Goal: Task Accomplishment & Management: Use online tool/utility

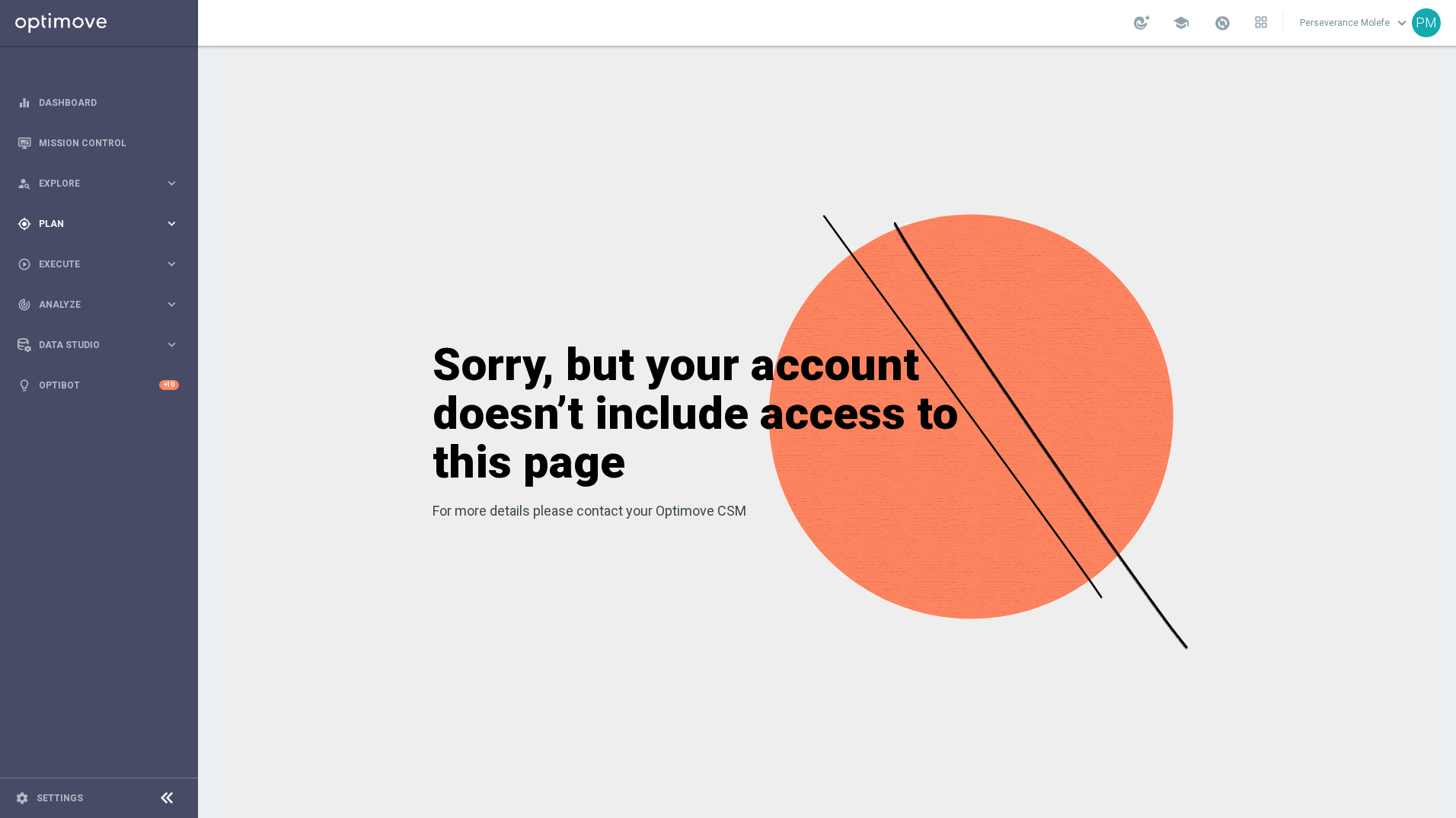
click at [128, 238] on div "gps_fixed Plan keyboard_arrow_right" at bounding box center [98, 223] width 196 height 40
click at [70, 298] on span "Templates" at bounding box center [94, 301] width 109 height 9
click at [74, 326] on link "Optimail" at bounding box center [103, 323] width 112 height 12
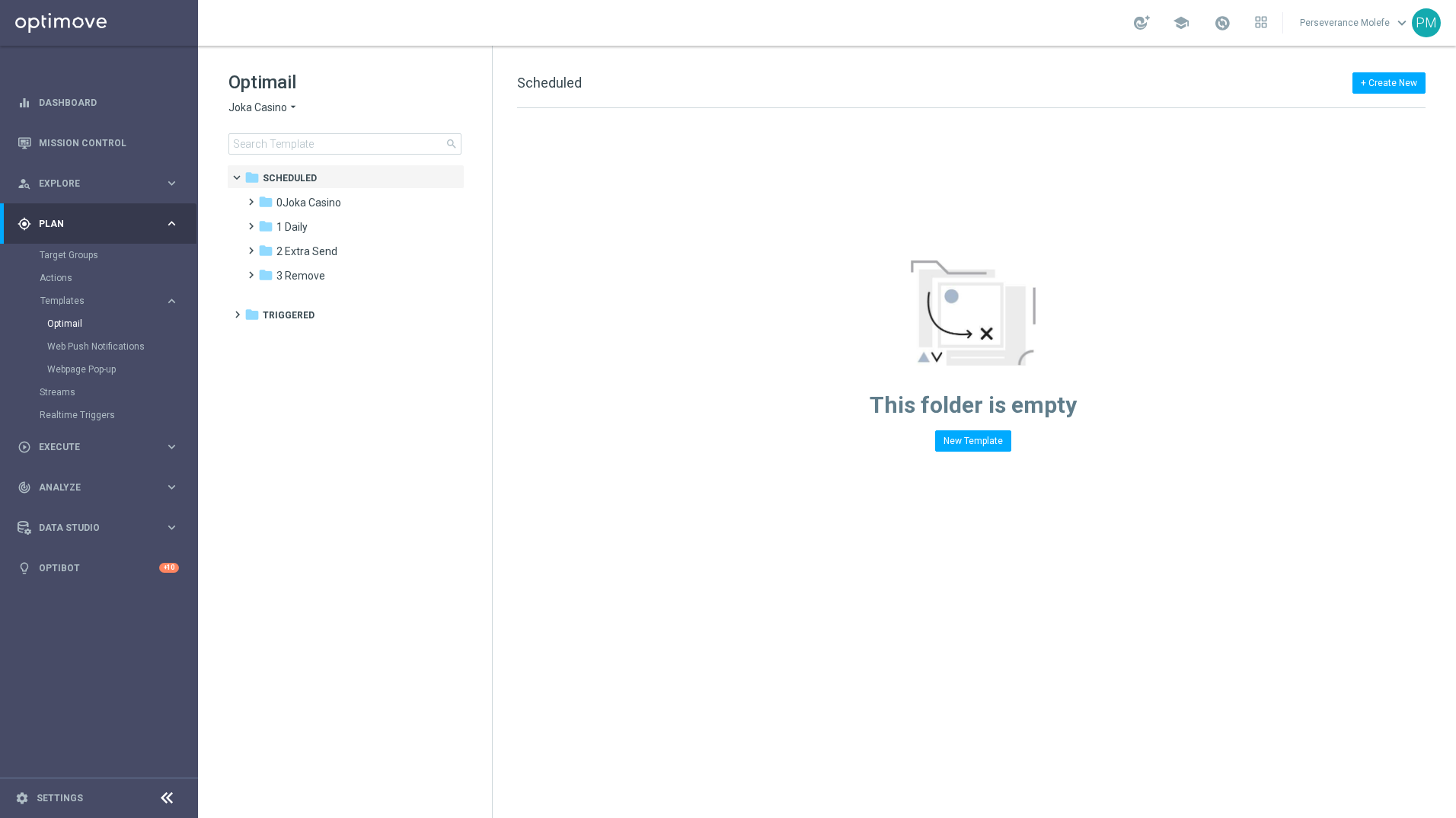
click at [263, 105] on span "Joka Casino" at bounding box center [258, 108] width 59 height 15
click at [0, 0] on span "Le Roi Johnny" at bounding box center [0, 0] width 0 height 0
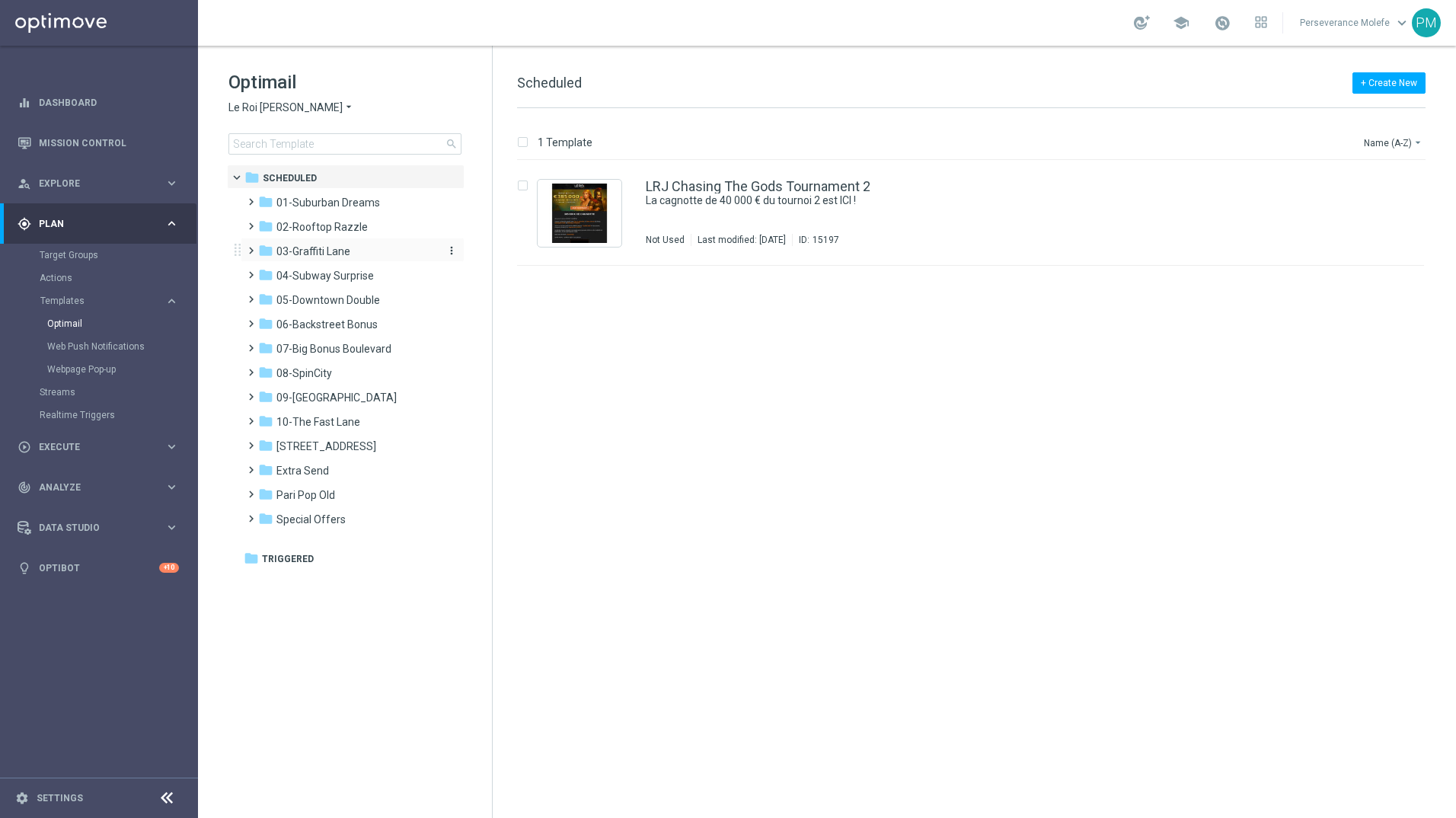
click at [298, 259] on div "folder 03-Graffiti Lane more_vert" at bounding box center [352, 250] width 224 height 24
click at [301, 254] on span "03-Graffiti Lane" at bounding box center [312, 251] width 73 height 14
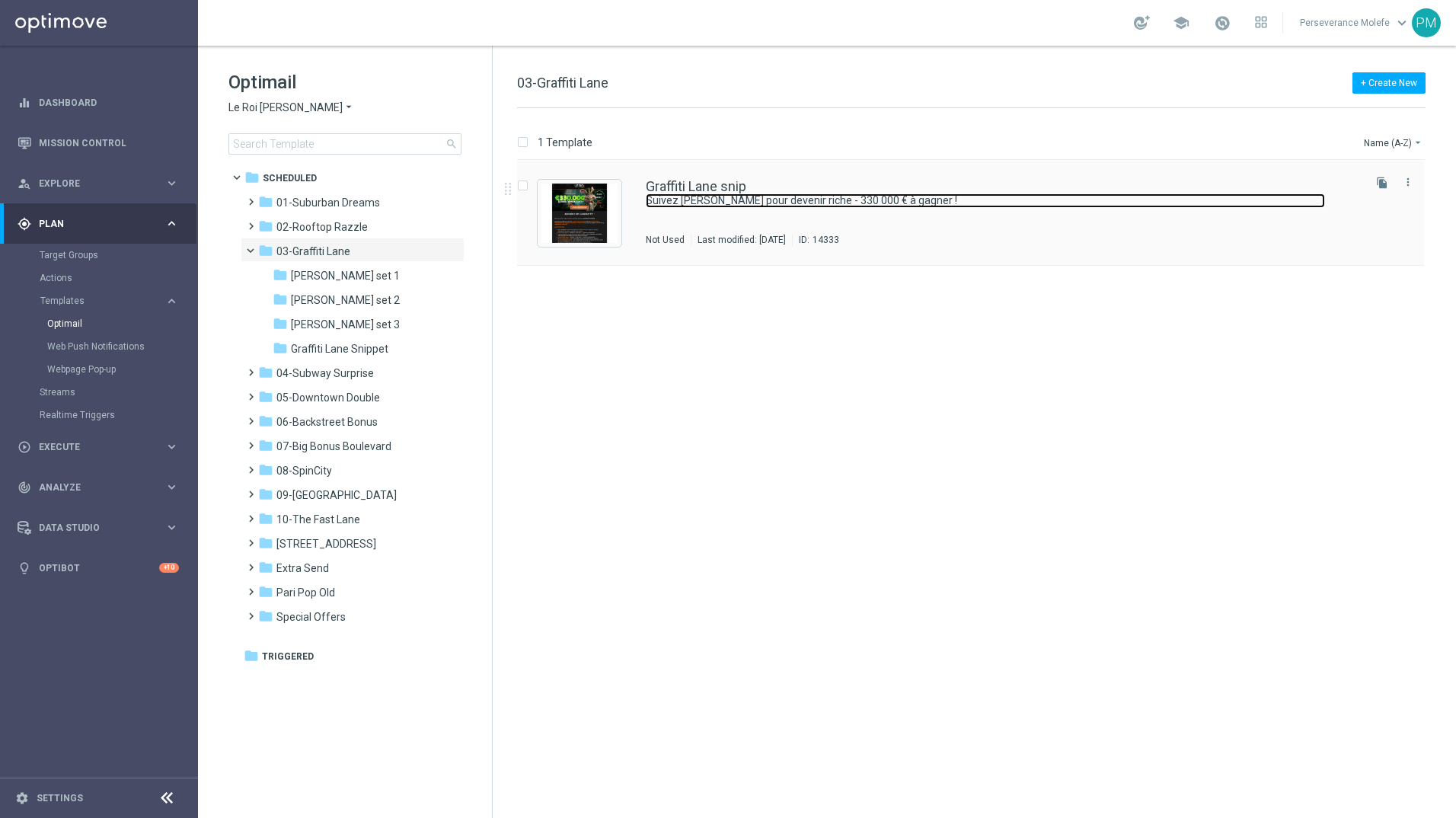
click at [717, 194] on link "Suivez le lapin pour devenir riche - 330 000 € à gagner !" at bounding box center [986, 201] width 680 height 15
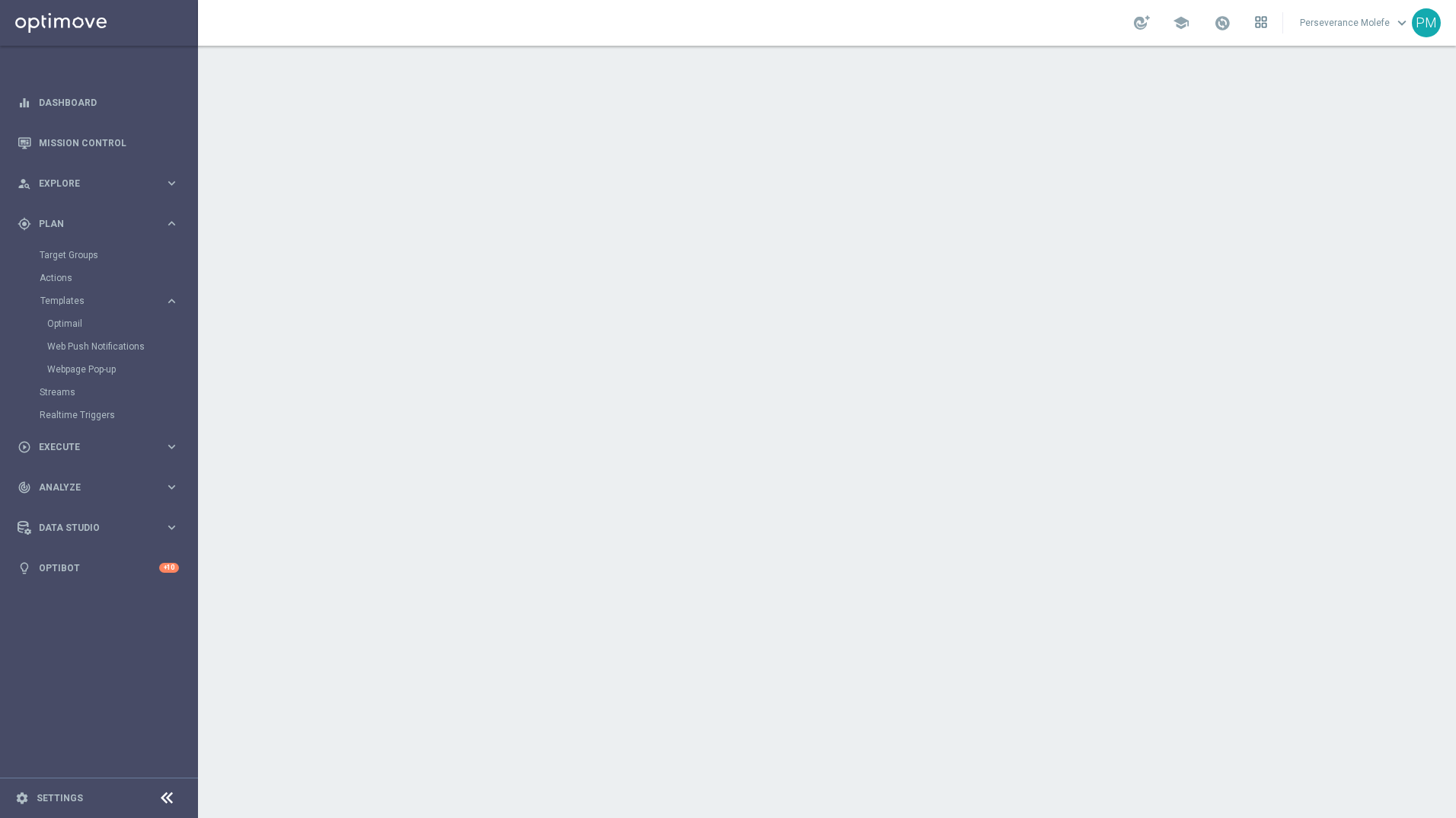
click at [1266, 23] on icon at bounding box center [1264, 25] width 4 height 4
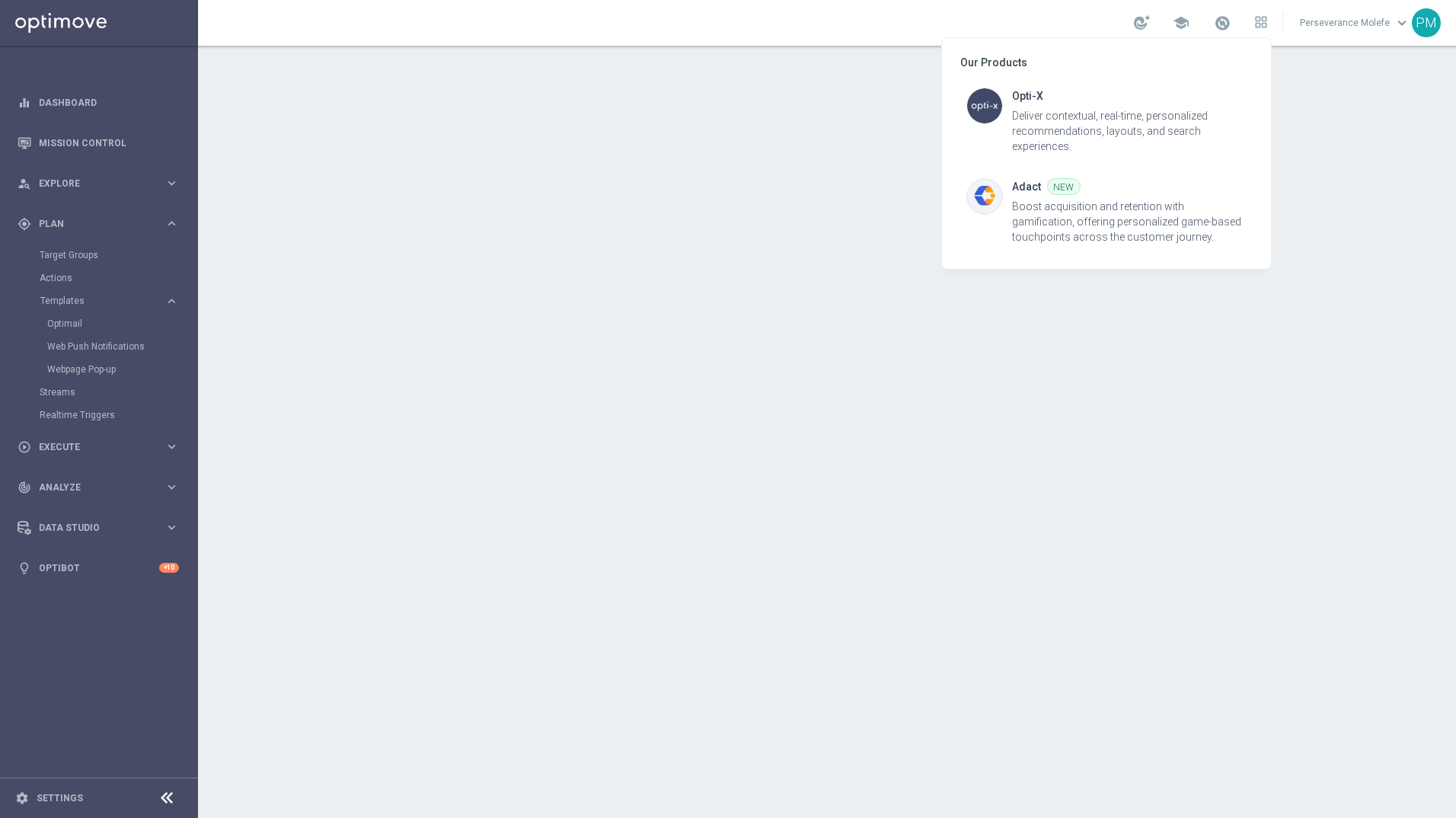
click at [715, 83] on div at bounding box center [728, 409] width 1456 height 818
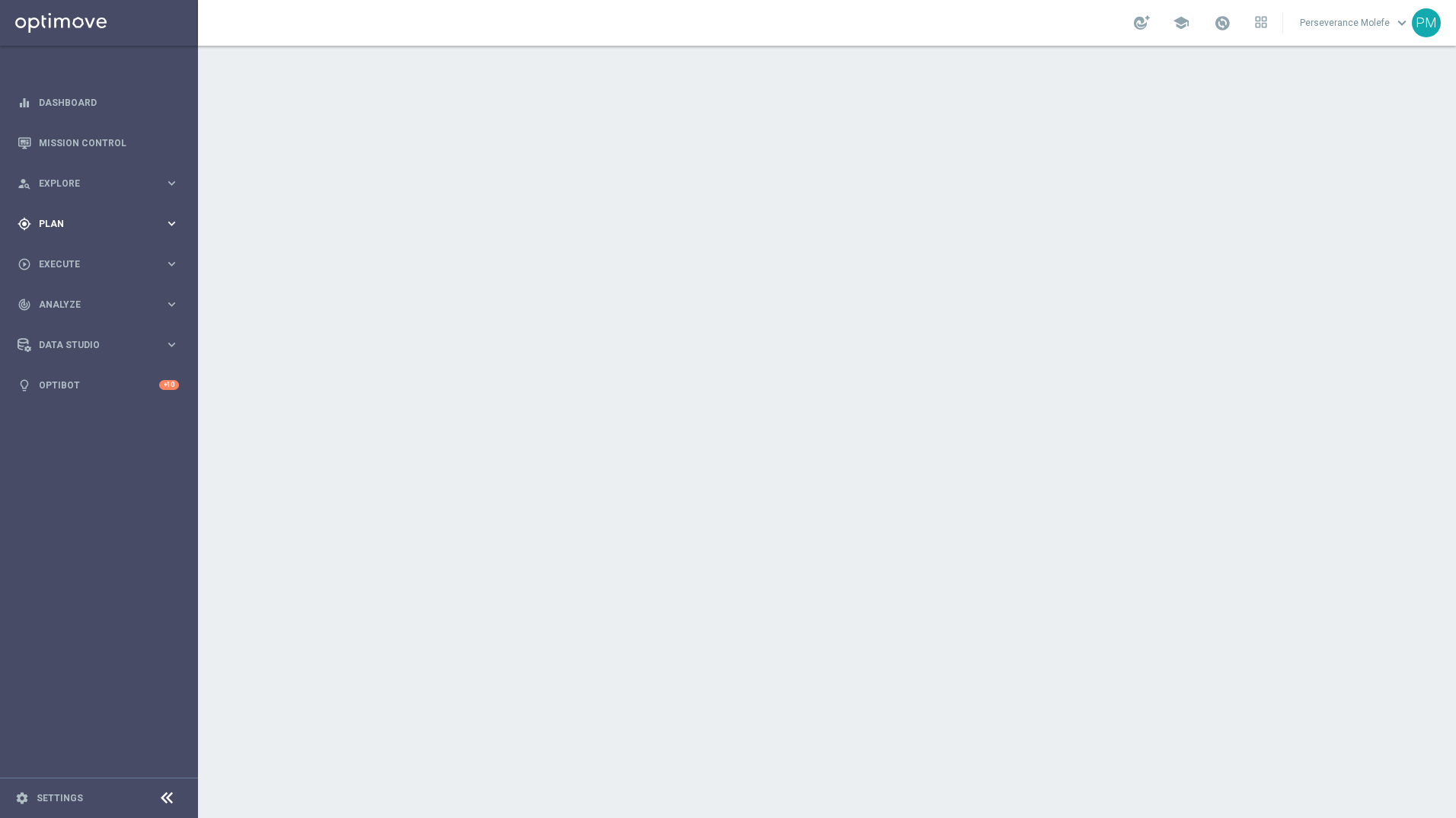
click at [76, 221] on span "Plan" at bounding box center [101, 224] width 126 height 9
click at [68, 299] on span "Templates" at bounding box center [94, 301] width 109 height 9
click at [69, 328] on link "Optimail" at bounding box center [103, 323] width 112 height 12
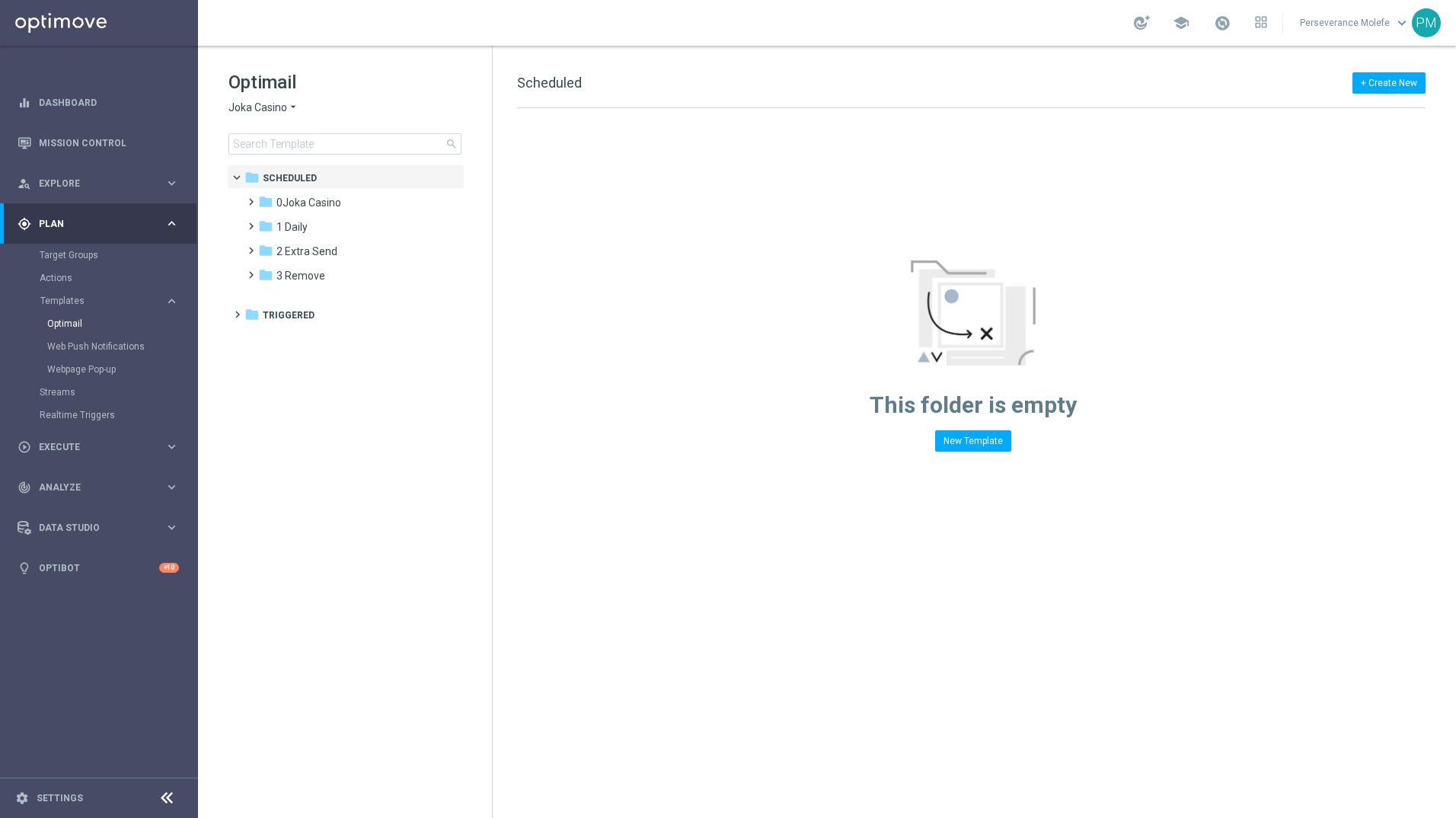
click at [274, 108] on span "Joka Casino" at bounding box center [258, 108] width 59 height 15
click at [263, 246] on div "Casino Joka" at bounding box center [286, 253] width 114 height 19
click at [313, 255] on span "3 Thursday" at bounding box center [297, 251] width 41 height 14
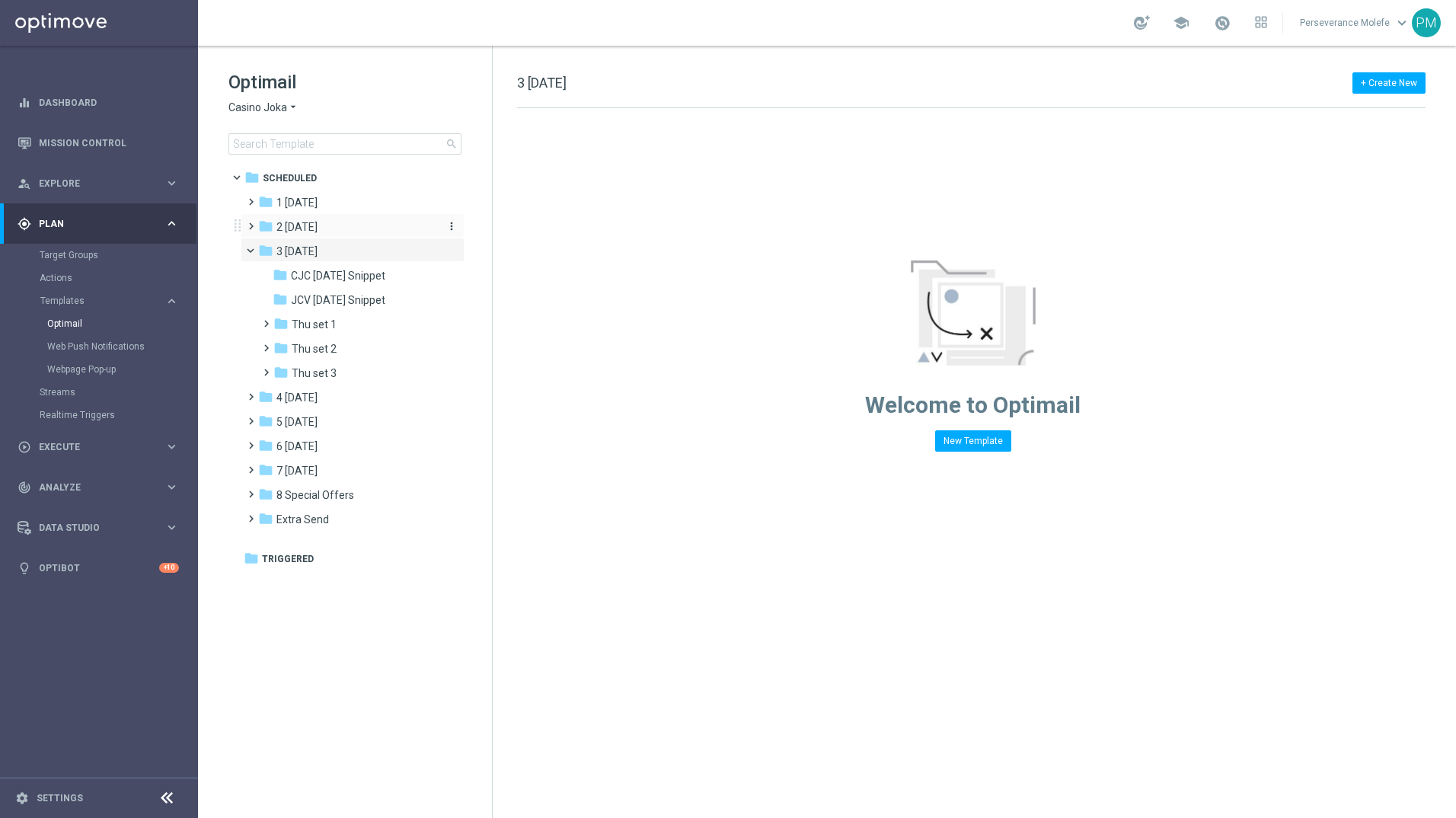
click at [318, 221] on span "2 Wednesday" at bounding box center [297, 227] width 41 height 14
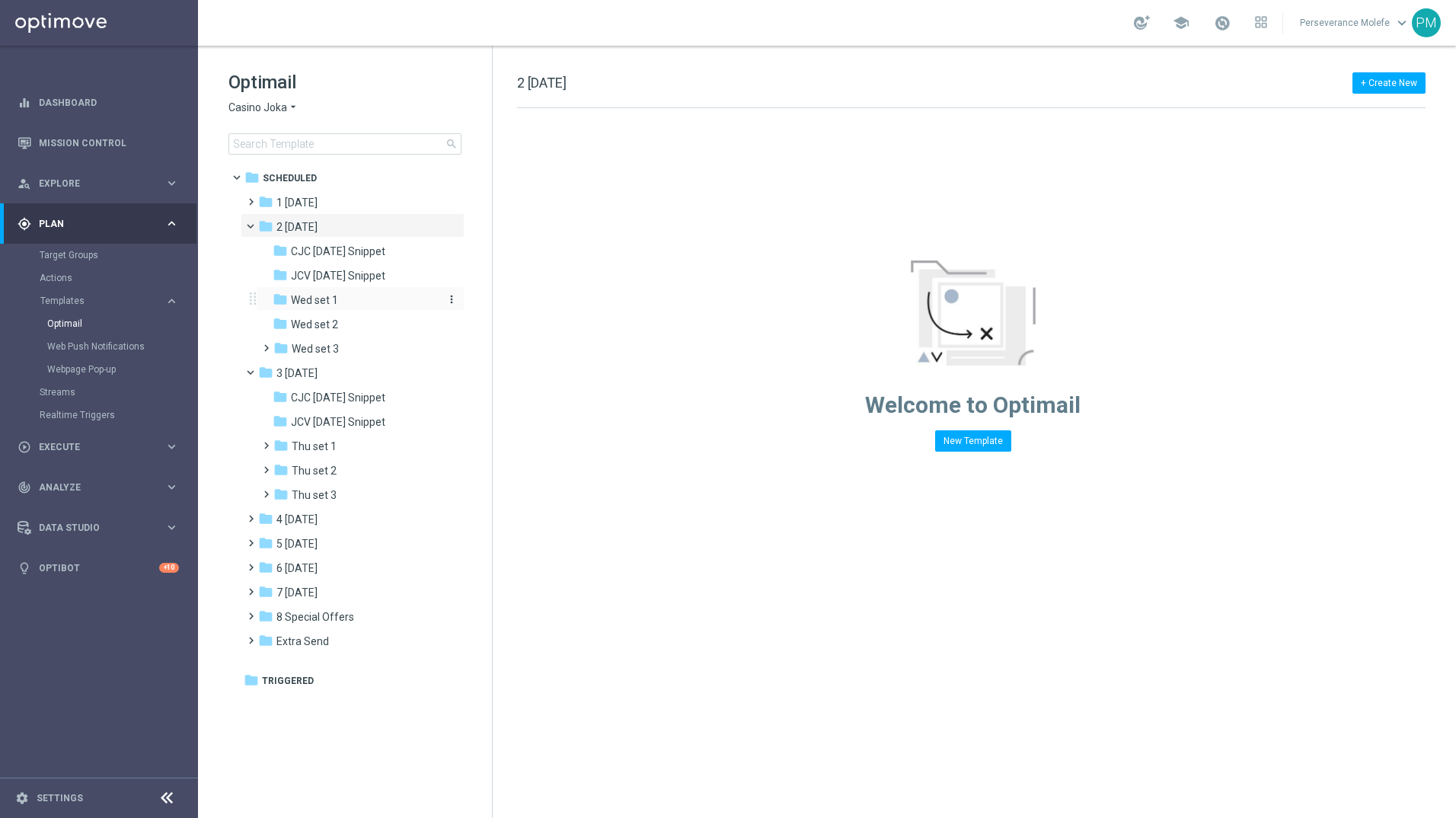
click at [348, 298] on div "folder Wed set 1" at bounding box center [353, 300] width 163 height 18
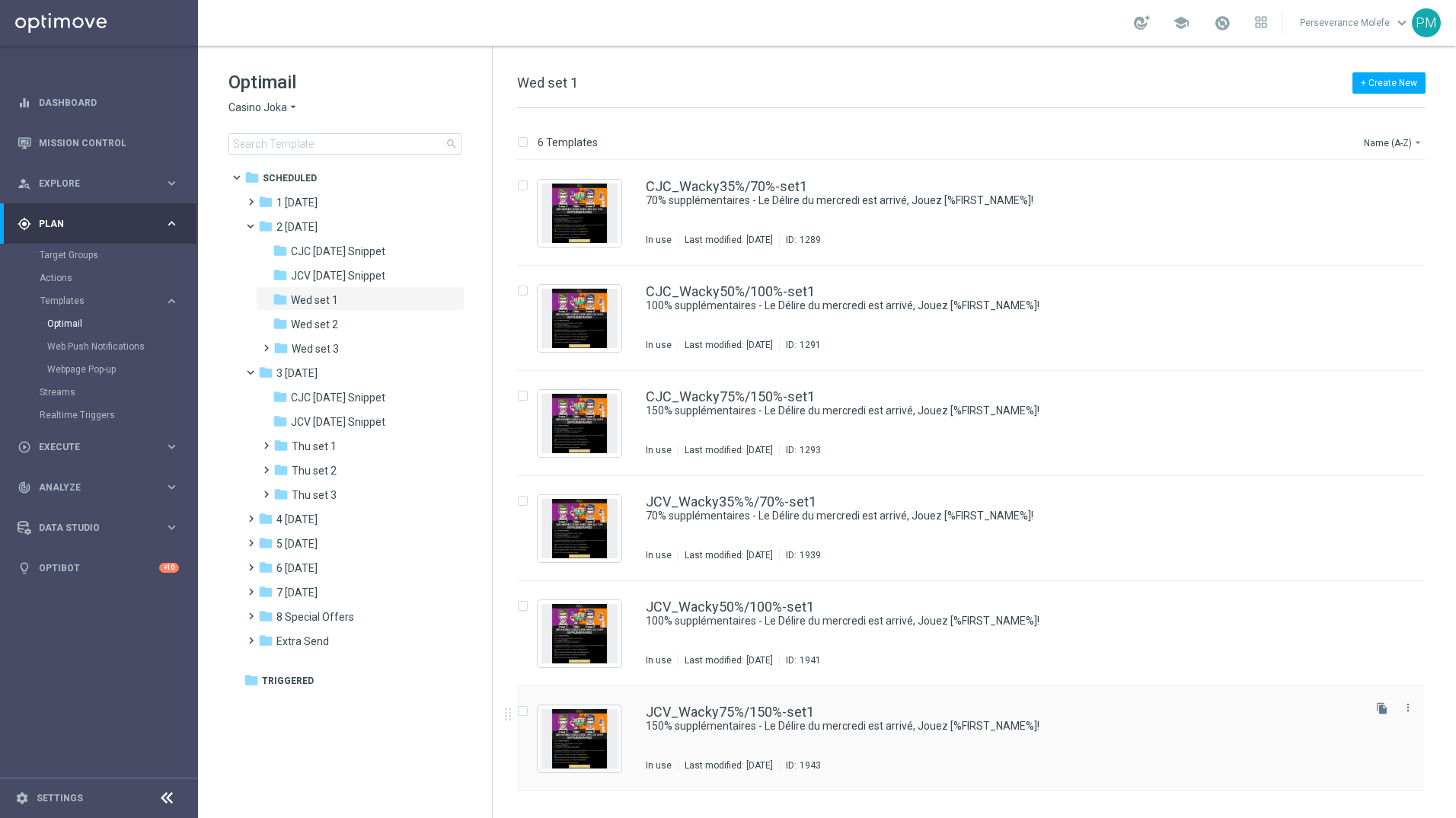
click at [622, 710] on div "JCV_Wacky75%/150%-set1 150% supplémentaires - Le Délire du mercredi est arrivé,…" at bounding box center [971, 738] width 907 height 105
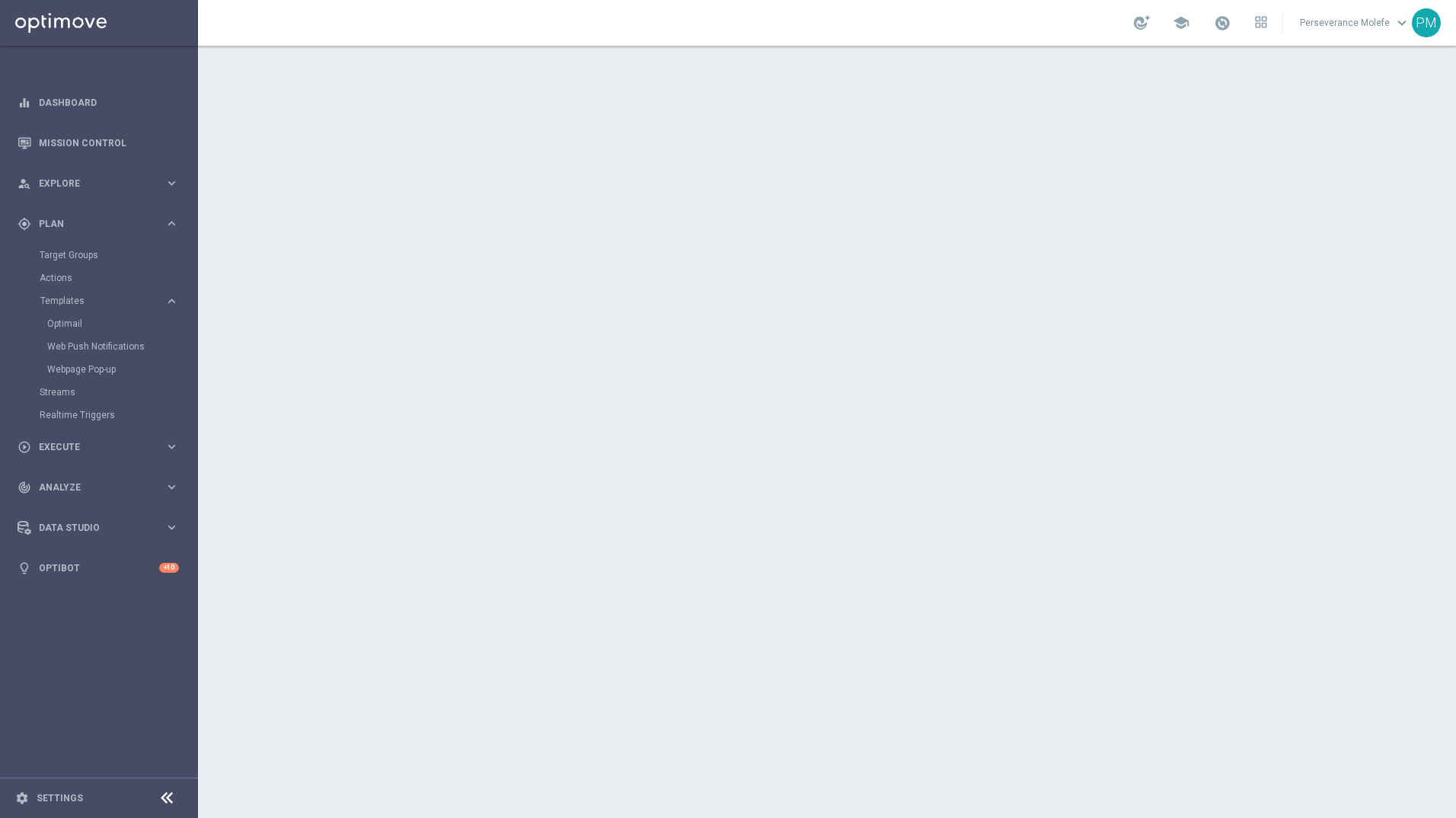
click at [622, 707] on div at bounding box center [827, 431] width 1258 height 772
click at [1063, 557] on div at bounding box center [827, 431] width 1258 height 772
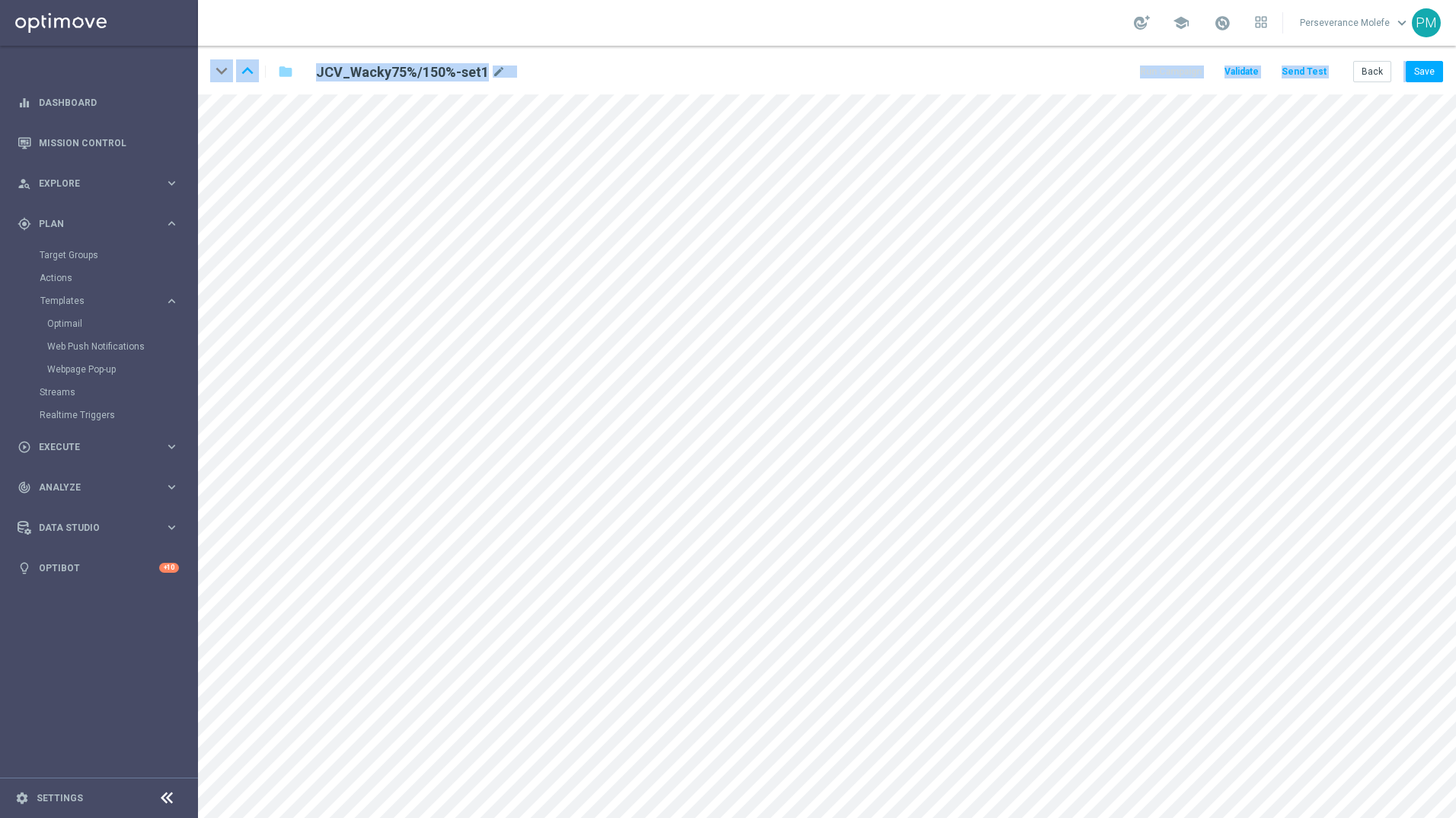
click at [798, 86] on div "keyboard_arrow_down keyboard_arrow_up folder JCV_Wacky75%/150%-set1 mode_edit R…" at bounding box center [827, 70] width 1258 height 48
click at [78, 322] on link "Optimail" at bounding box center [103, 323] width 112 height 12
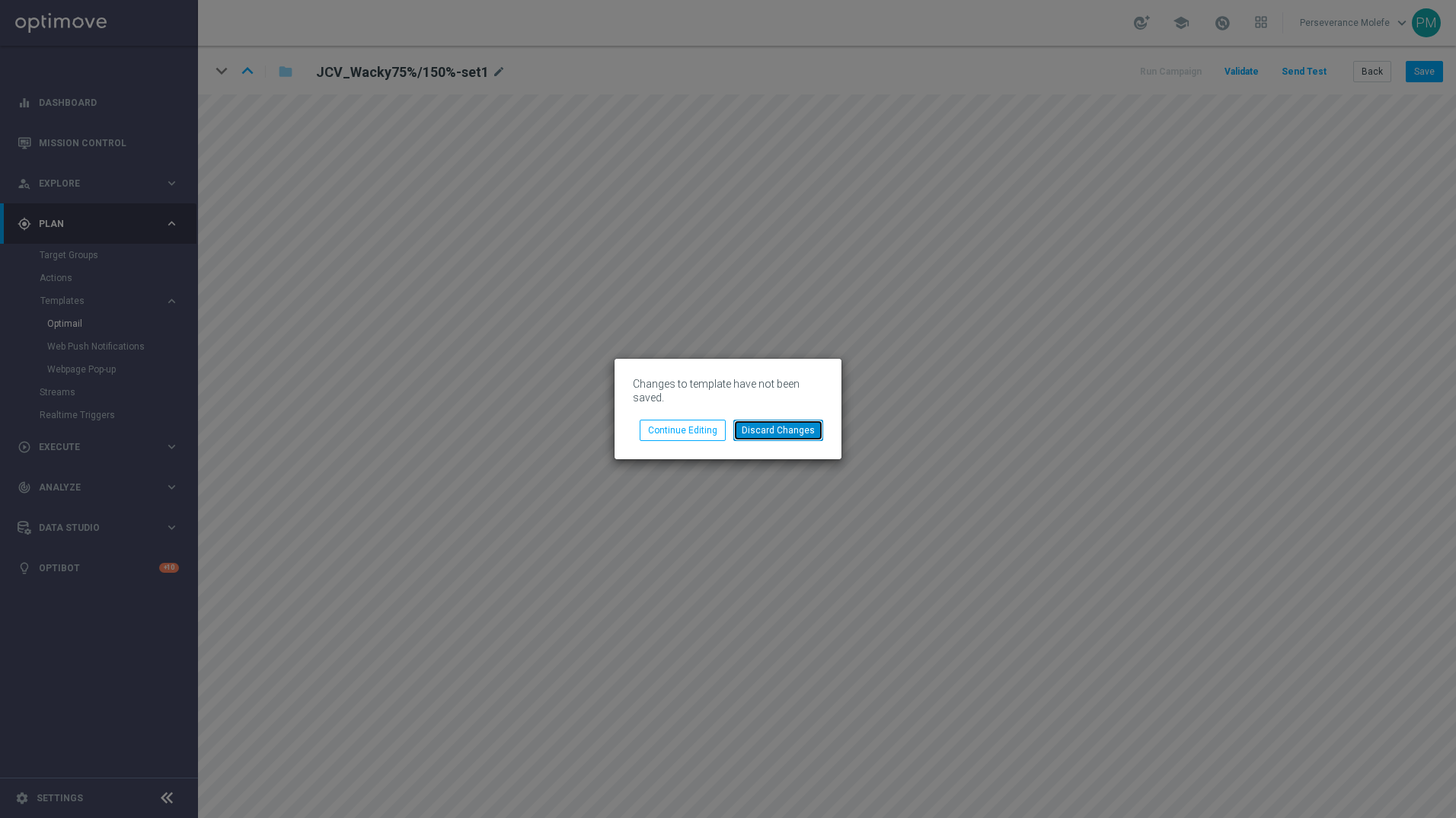
click at [799, 432] on button "Discard Changes" at bounding box center [778, 429] width 90 height 21
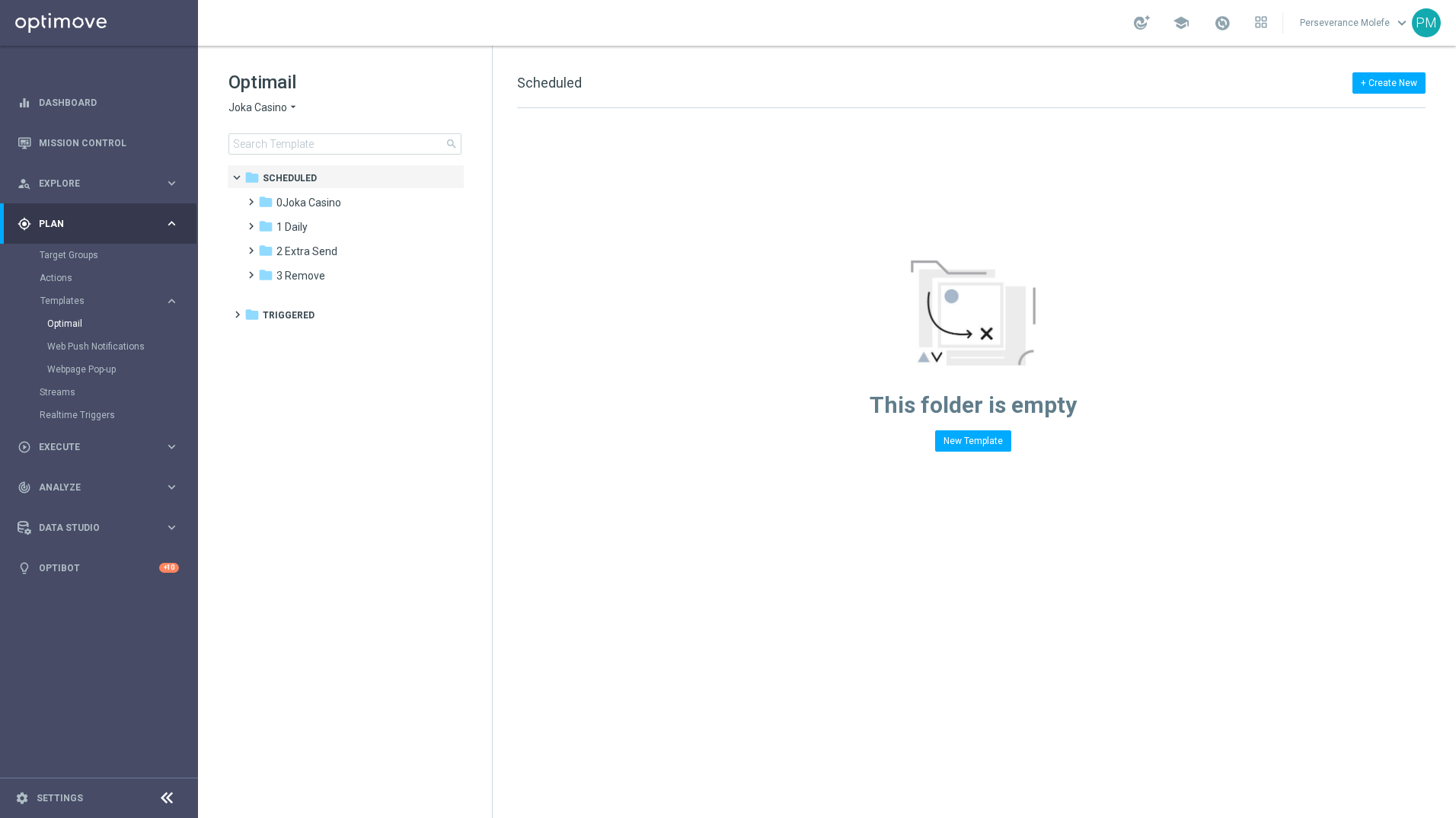
click at [253, 108] on span "Joka Casino" at bounding box center [258, 108] width 59 height 15
click at [298, 255] on div "Casino Joka" at bounding box center [286, 253] width 114 height 19
drag, startPoint x: 1256, startPoint y: 53, endPoint x: 880, endPoint y: 61, distance: 376.1
click at [1143, 67] on section "school Perseverance Molefe keyboard_arrow_down PM Optimail Casino Joka arrow_dr…" at bounding box center [827, 409] width 1258 height 818
click at [318, 230] on span "2 Wednesday" at bounding box center [297, 227] width 41 height 14
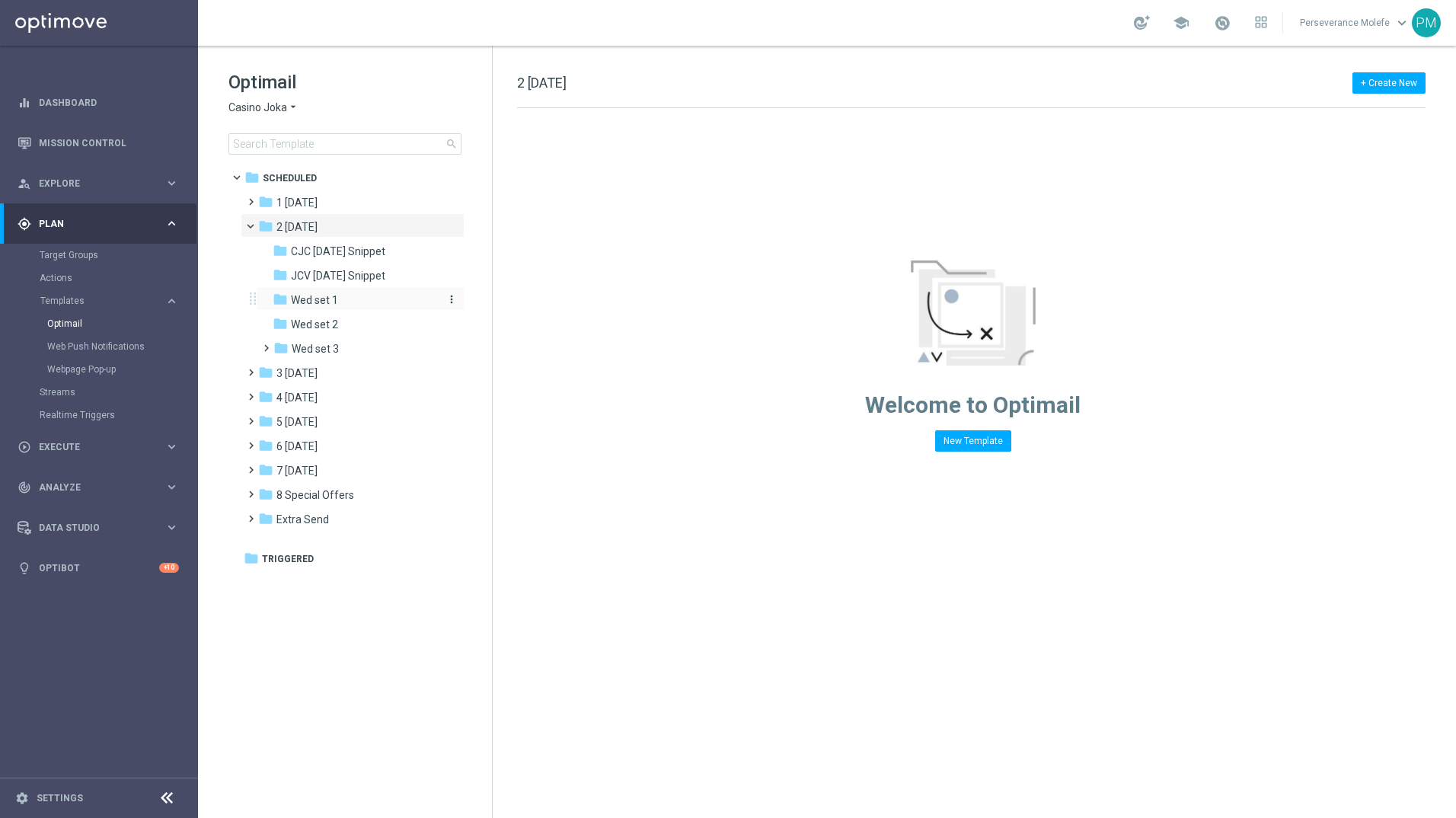
click at [348, 301] on div "folder Wed set 1" at bounding box center [353, 300] width 163 height 18
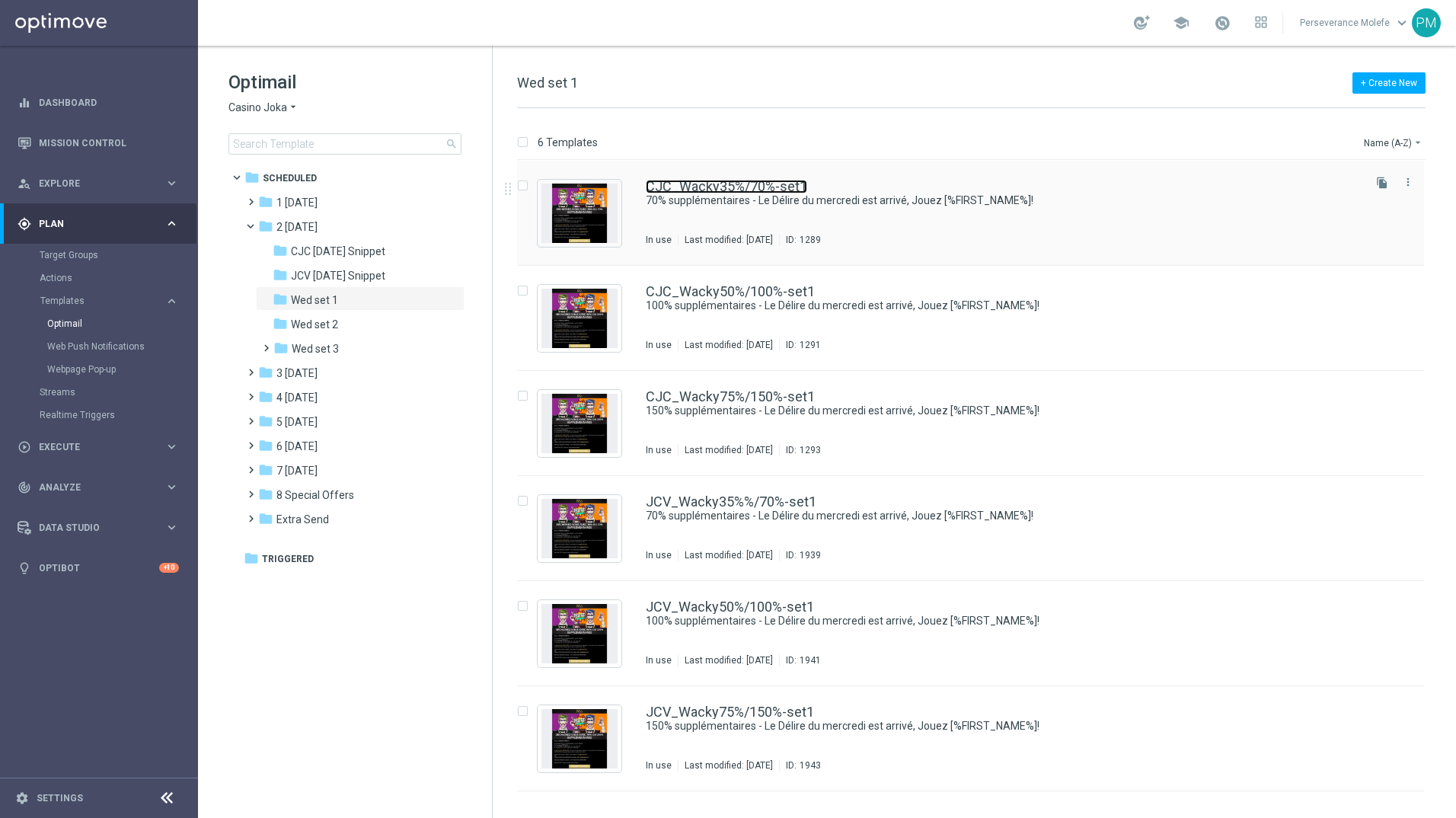
click at [756, 184] on link "CJC_Wacky35%/70%-set1" at bounding box center [727, 186] width 162 height 14
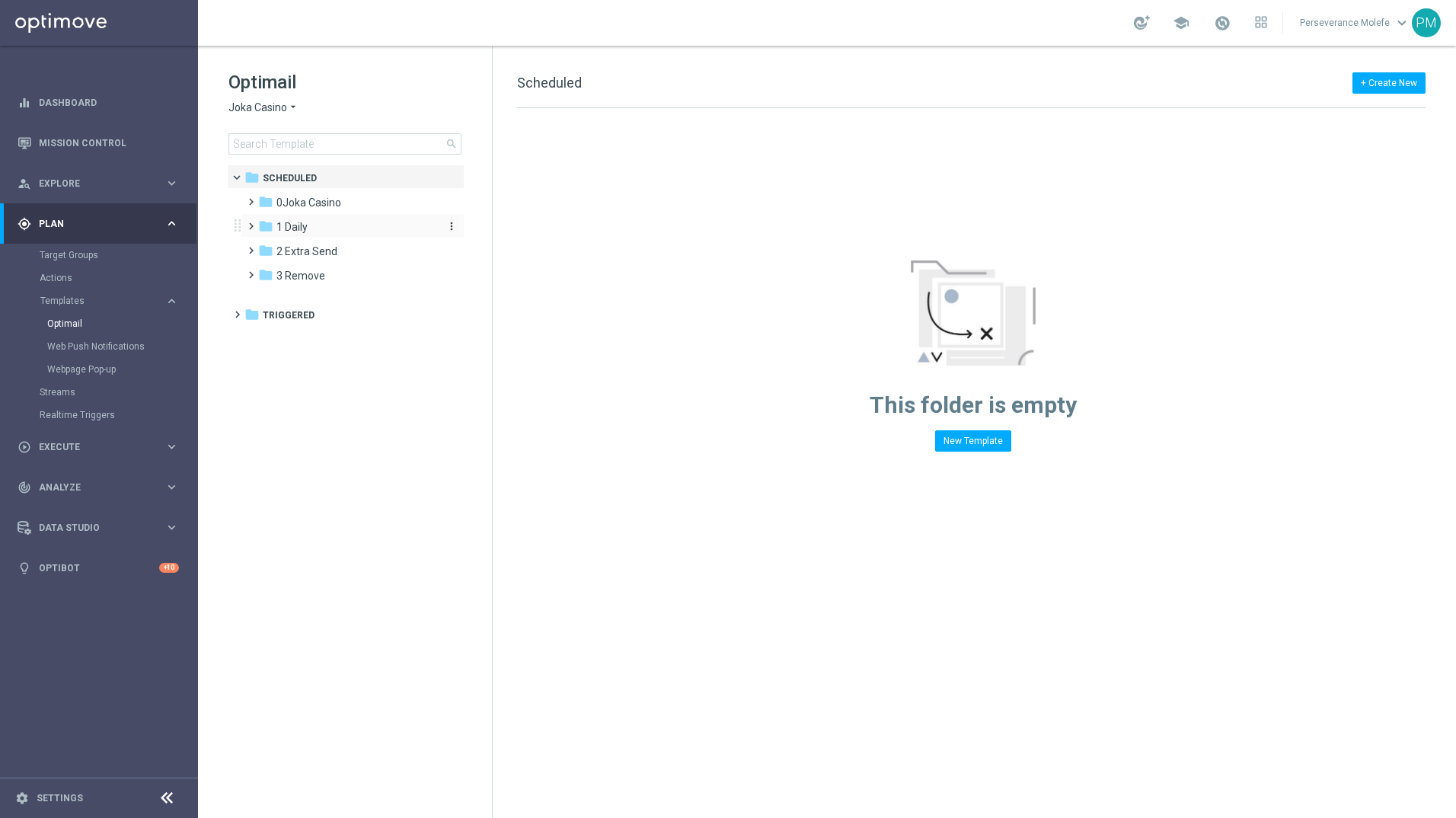
click at [281, 230] on span "1 Daily" at bounding box center [292, 227] width 32 height 14
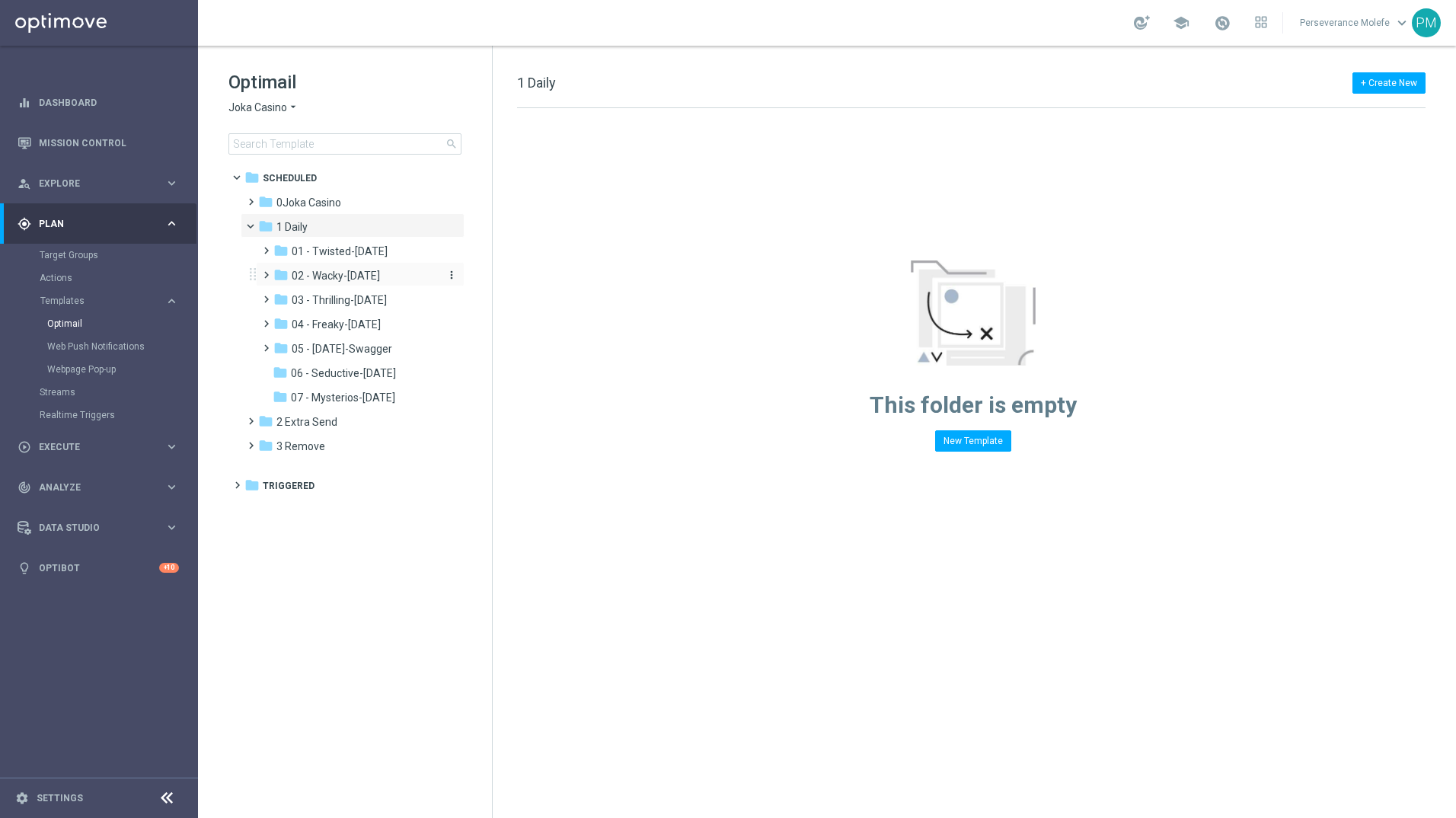
click at [358, 272] on span "02 - Wacky-Wednesday" at bounding box center [336, 275] width 88 height 14
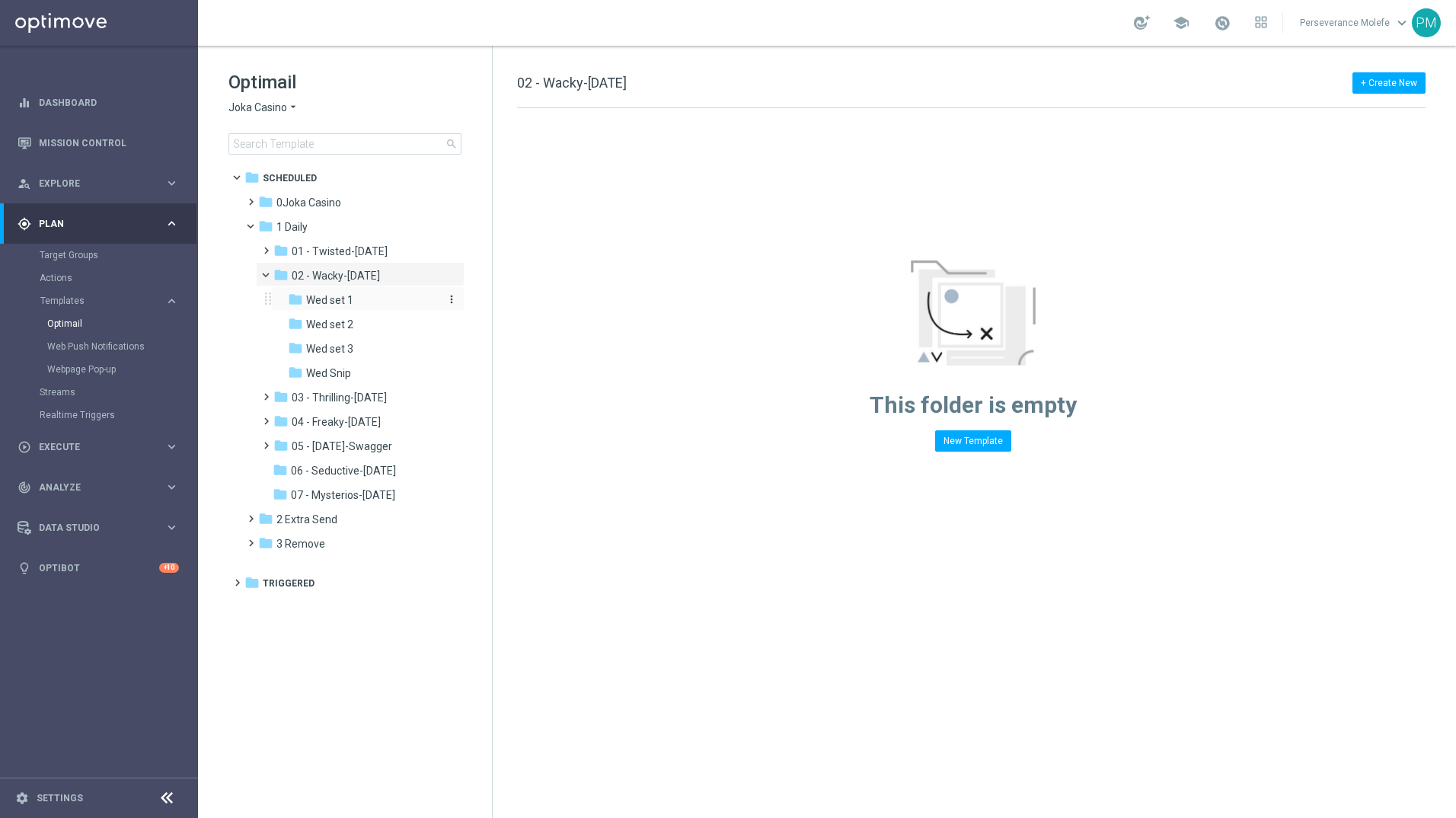
click at [363, 300] on div "folder Wed set 1" at bounding box center [363, 300] width 150 height 18
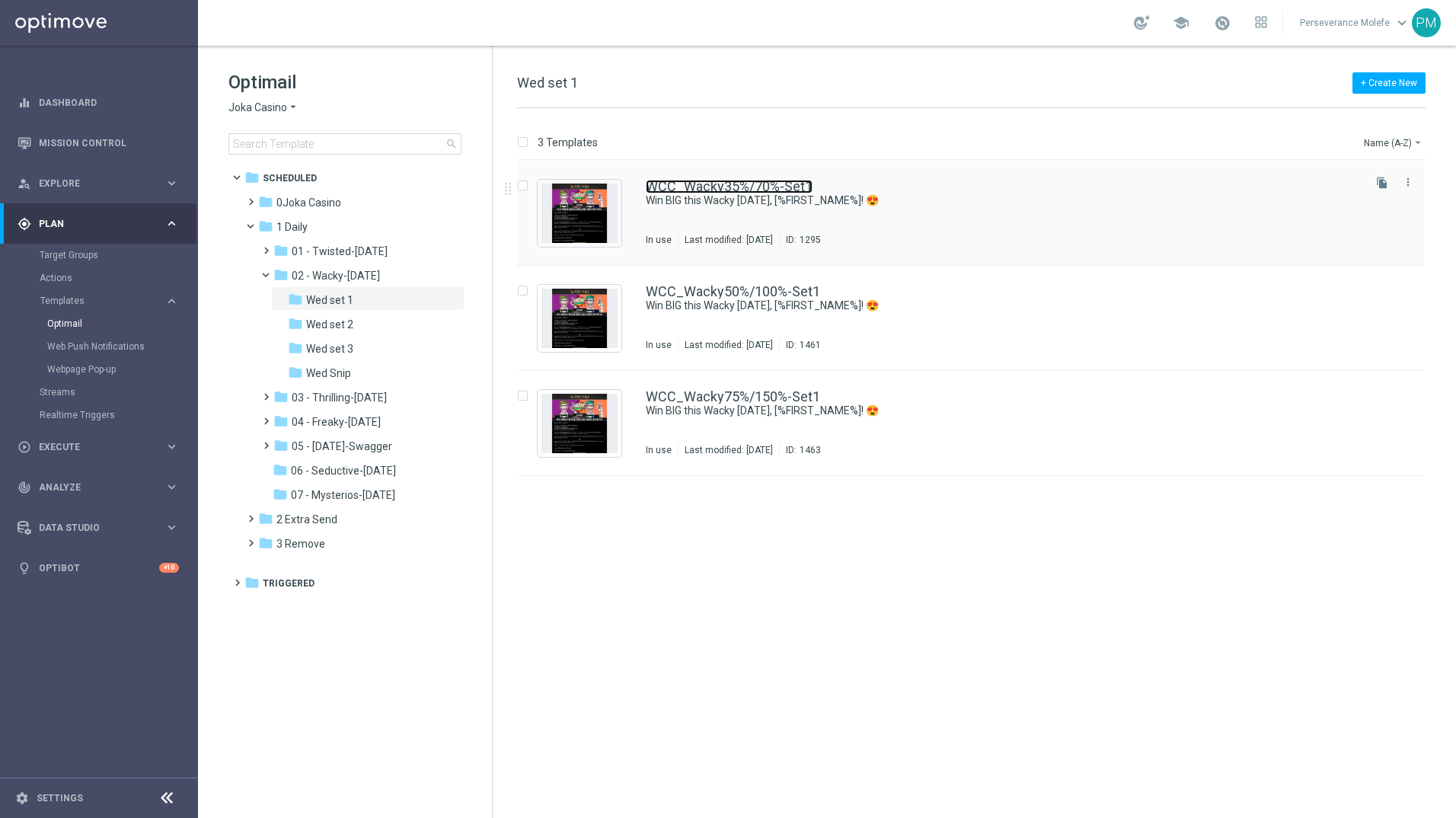
click at [805, 182] on link "WCC_Wacky35%/70%-Set1" at bounding box center [729, 186] width 166 height 14
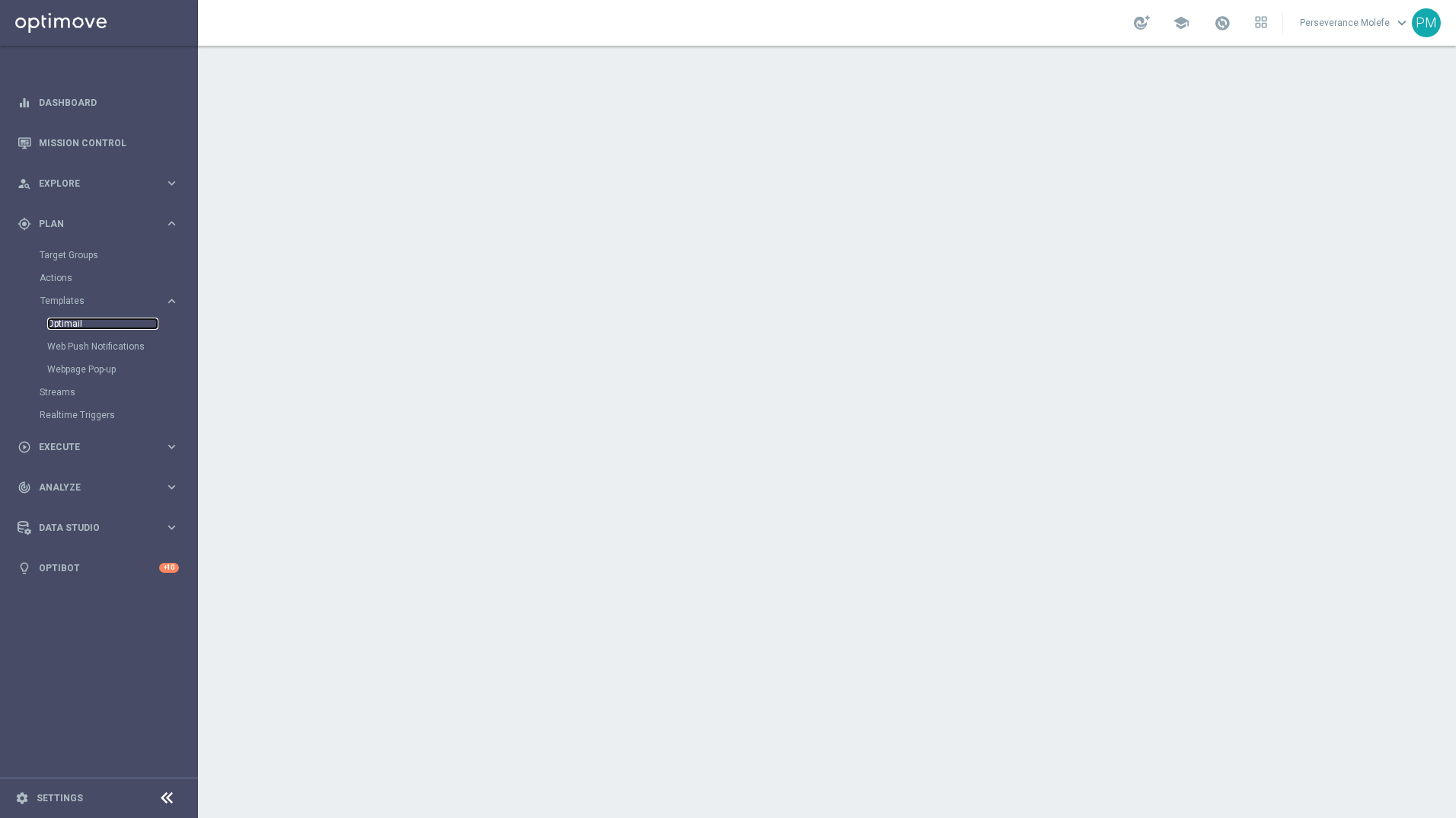
click at [72, 323] on link "Optimail" at bounding box center [103, 323] width 112 height 12
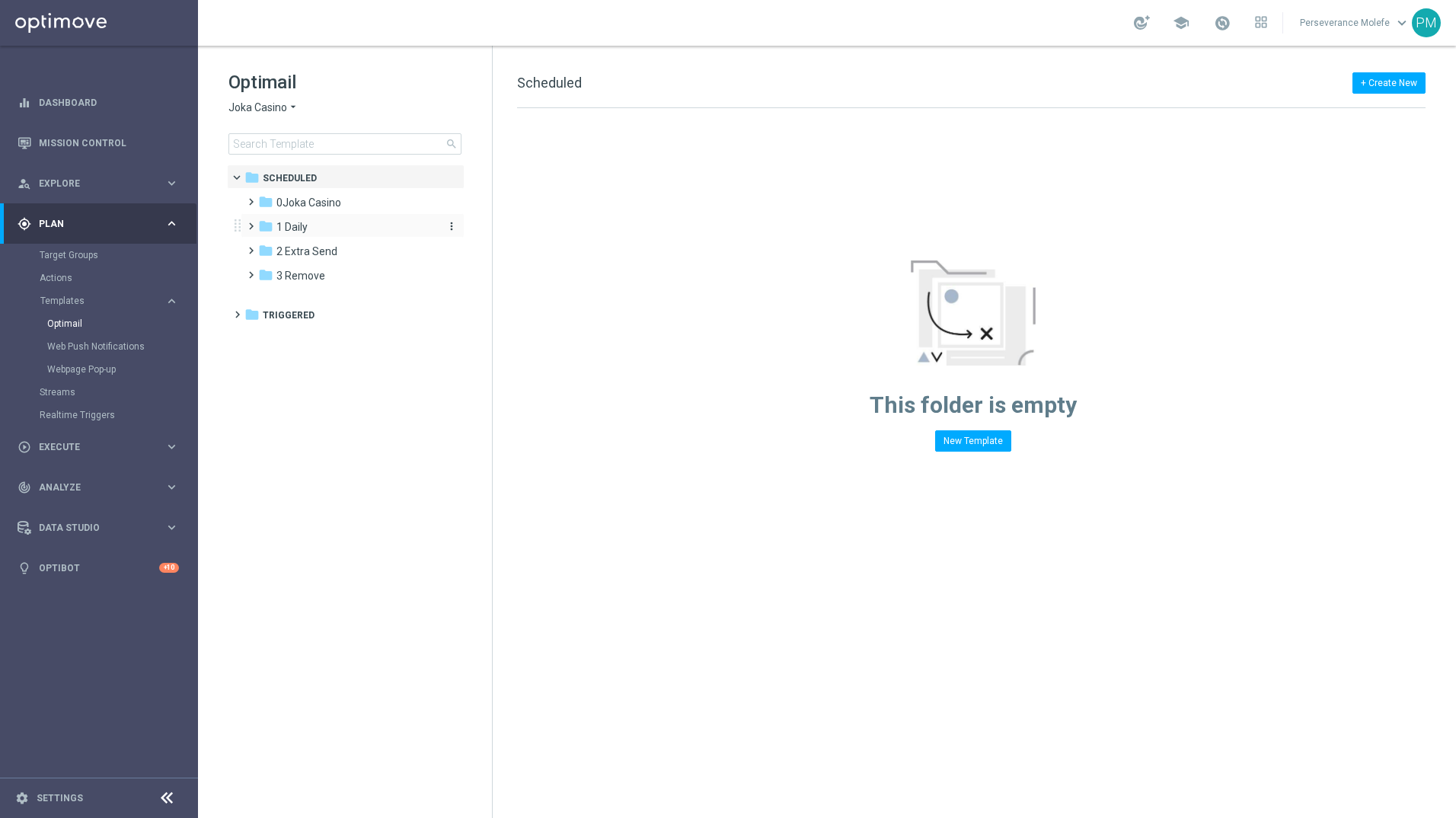
click at [318, 227] on div "folder 1 Daily" at bounding box center [346, 227] width 175 height 18
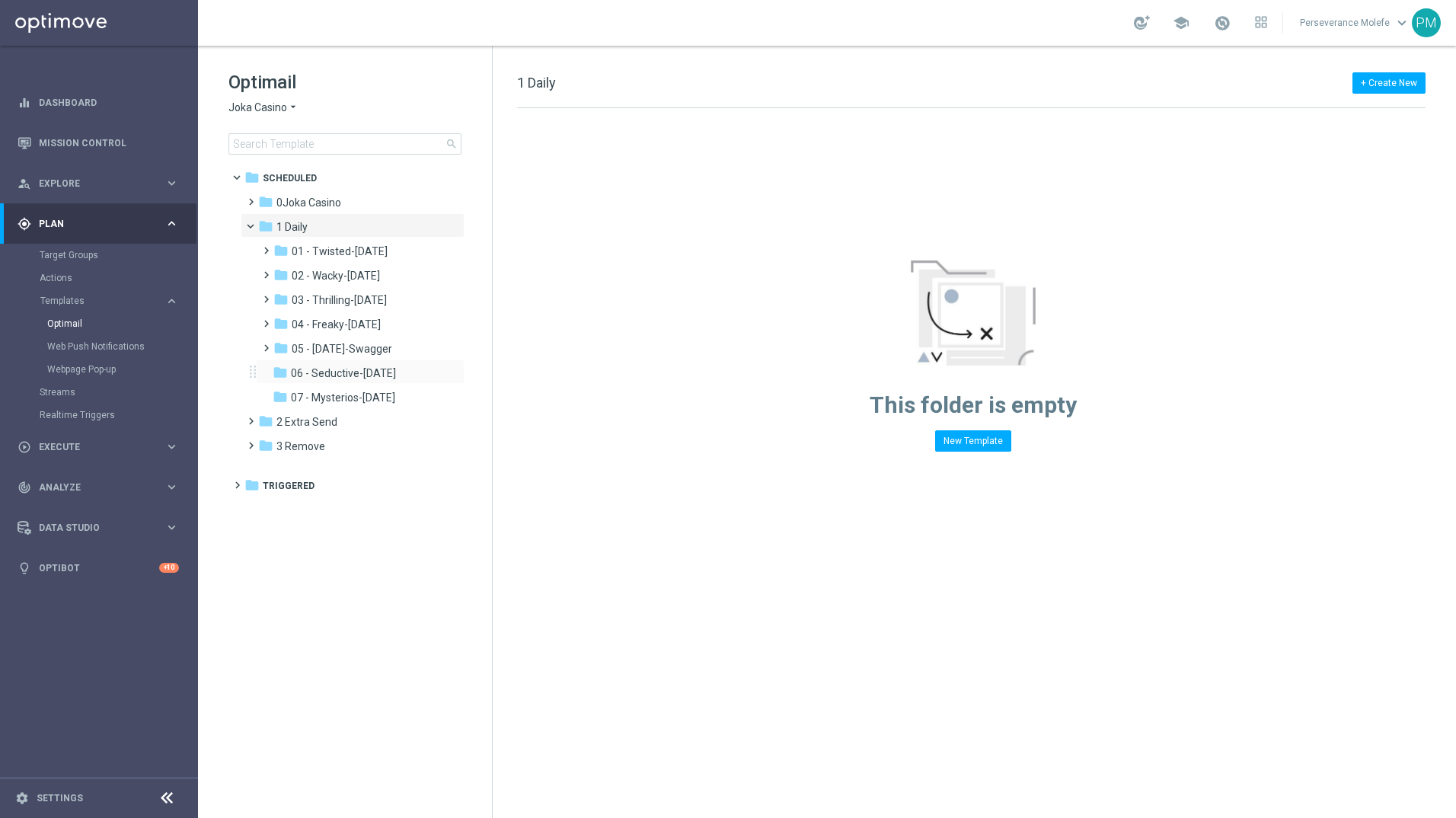
click at [342, 363] on div "folder 06 - Seductive-Sunday more_vert" at bounding box center [360, 372] width 208 height 24
click at [350, 377] on span "06 - Seductive-Sunday" at bounding box center [343, 373] width 105 height 14
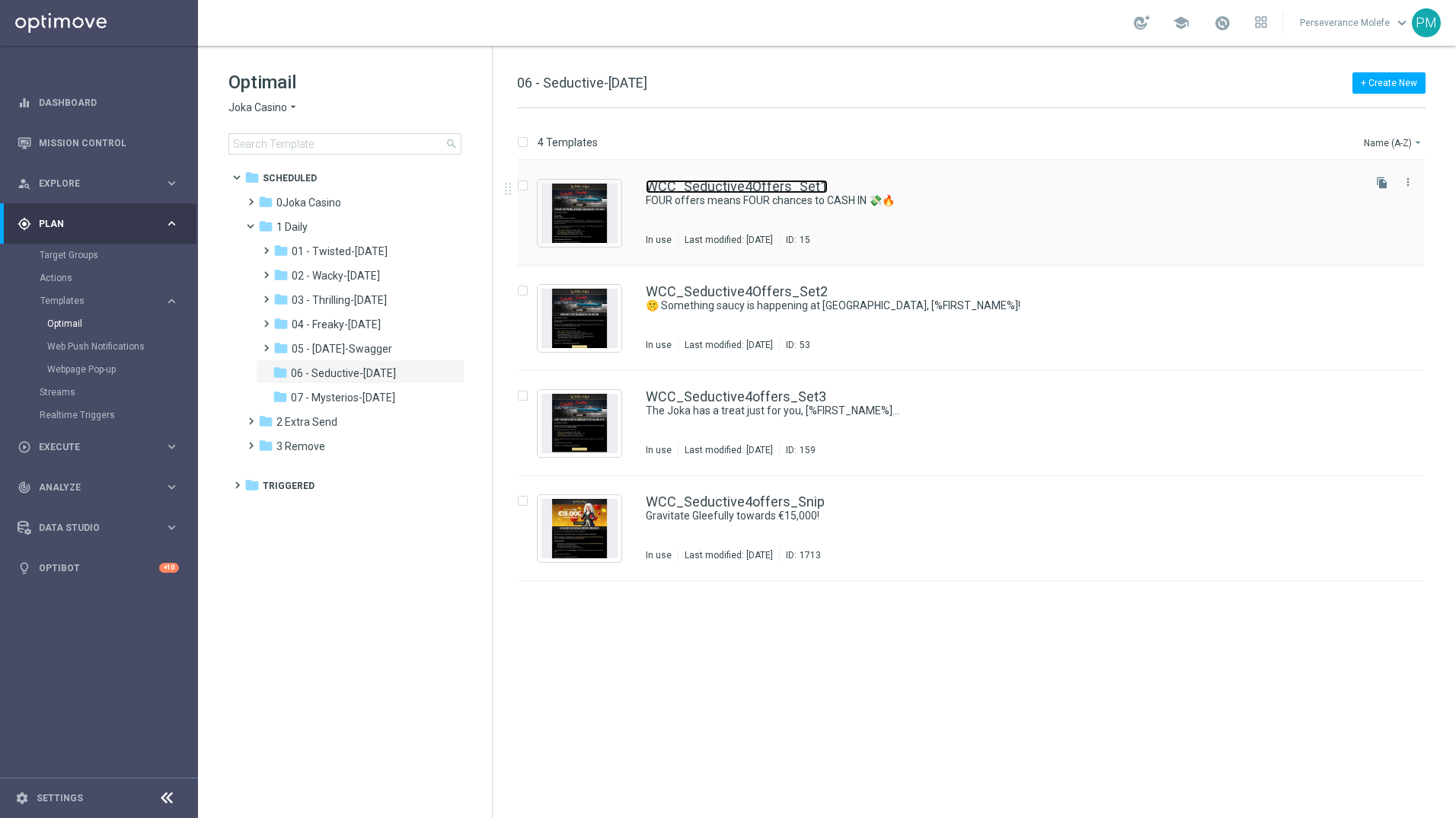
click at [682, 181] on link "WCC_Seductive4Offers_Set1" at bounding box center [737, 186] width 182 height 14
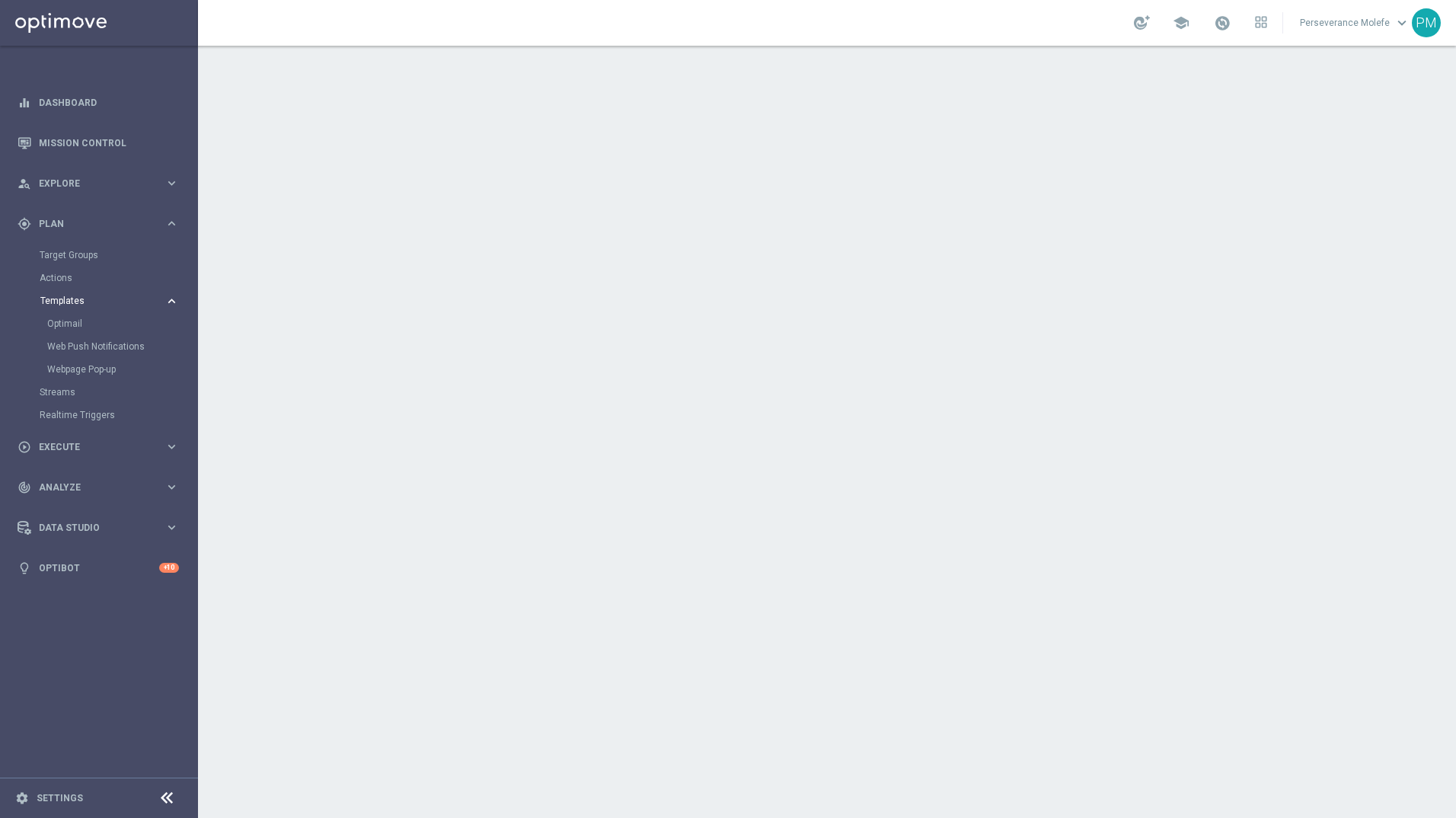
click at [78, 298] on span "Templates" at bounding box center [94, 301] width 109 height 9
click at [77, 299] on span "Templates" at bounding box center [94, 301] width 109 height 9
click at [72, 325] on link "Optimail" at bounding box center [103, 323] width 112 height 12
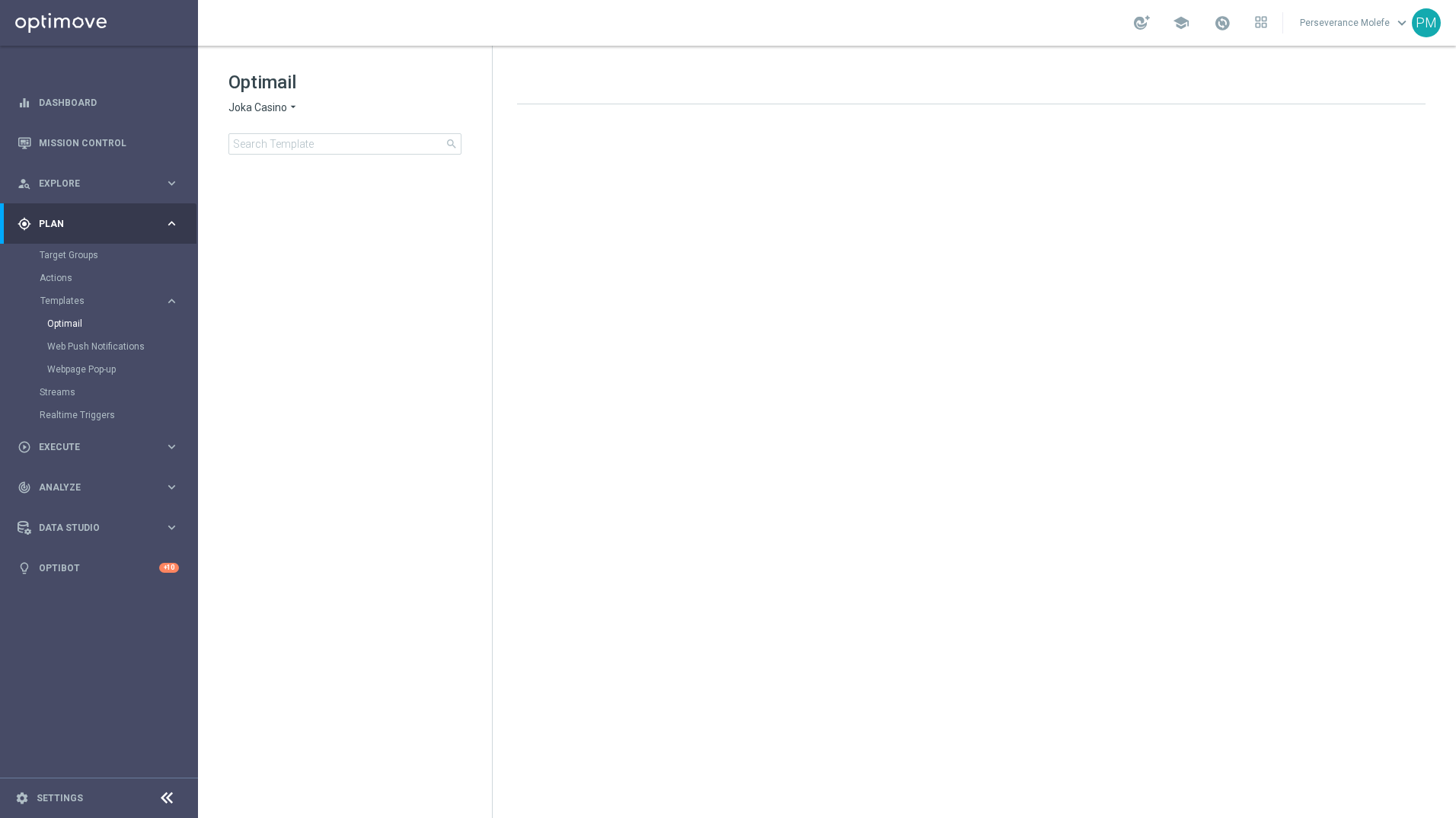
click at [280, 113] on span "Joka Casino" at bounding box center [258, 108] width 59 height 15
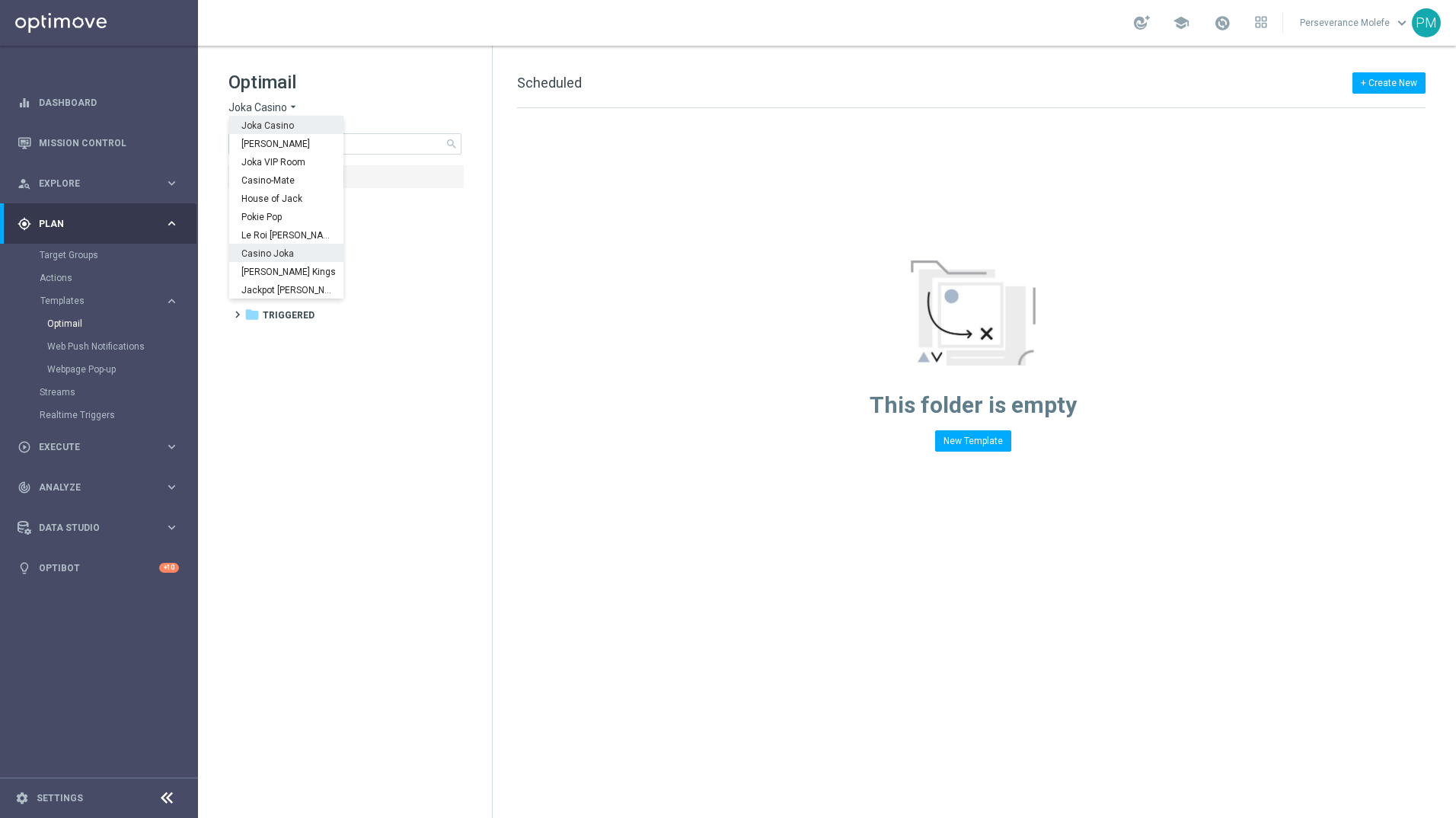
click at [0, 0] on span "Casino Joka" at bounding box center [0, 0] width 0 height 0
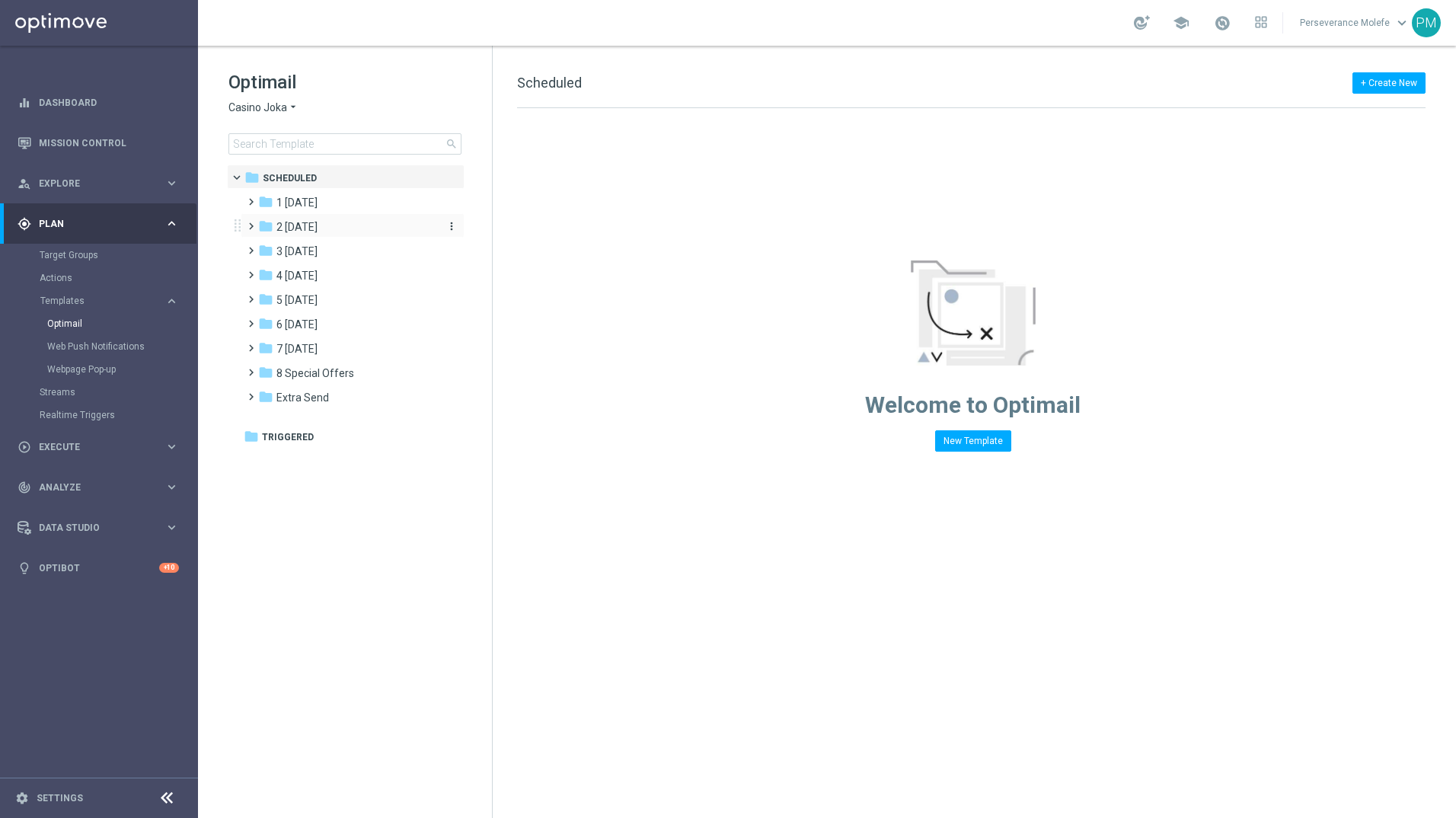
click at [318, 226] on span "2 Wednesday" at bounding box center [297, 227] width 41 height 14
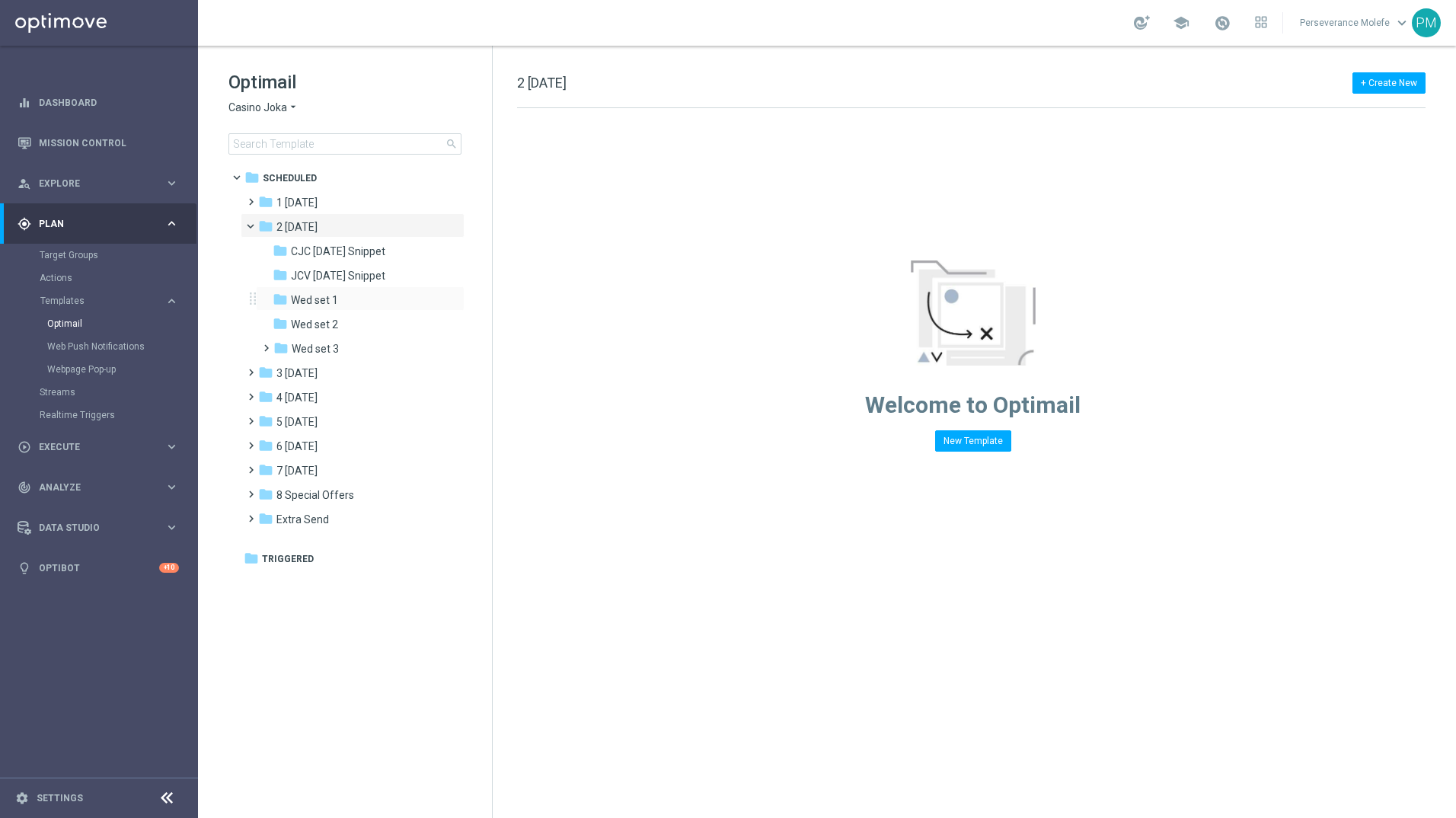
click at [354, 289] on div "folder Wed set 1 more_vert" at bounding box center [360, 298] width 208 height 24
click at [327, 297] on span "Wed set 1" at bounding box center [314, 299] width 47 height 14
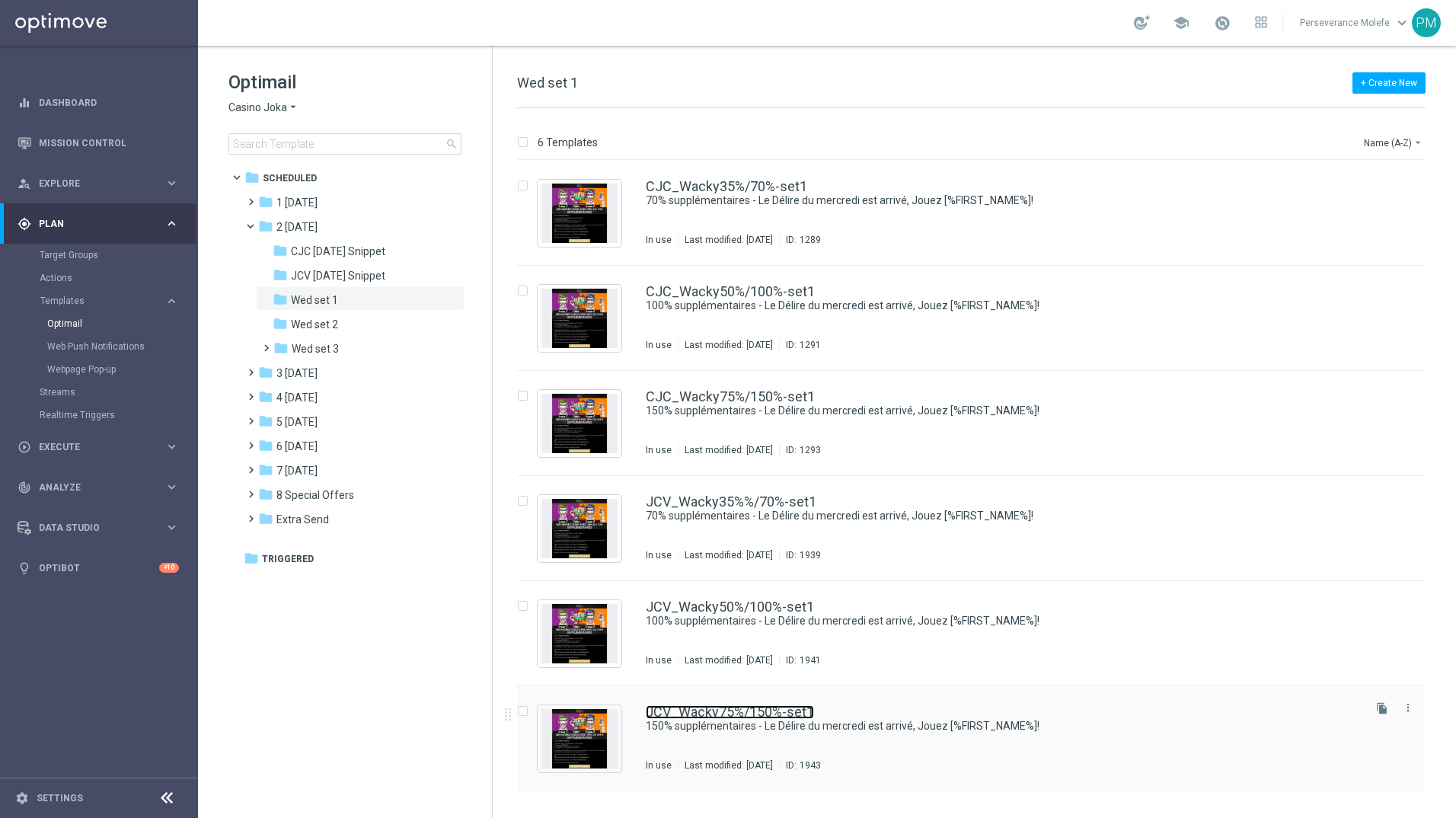
click at [735, 713] on link "JCV_Wacky75%/150%-set1" at bounding box center [730, 712] width 168 height 14
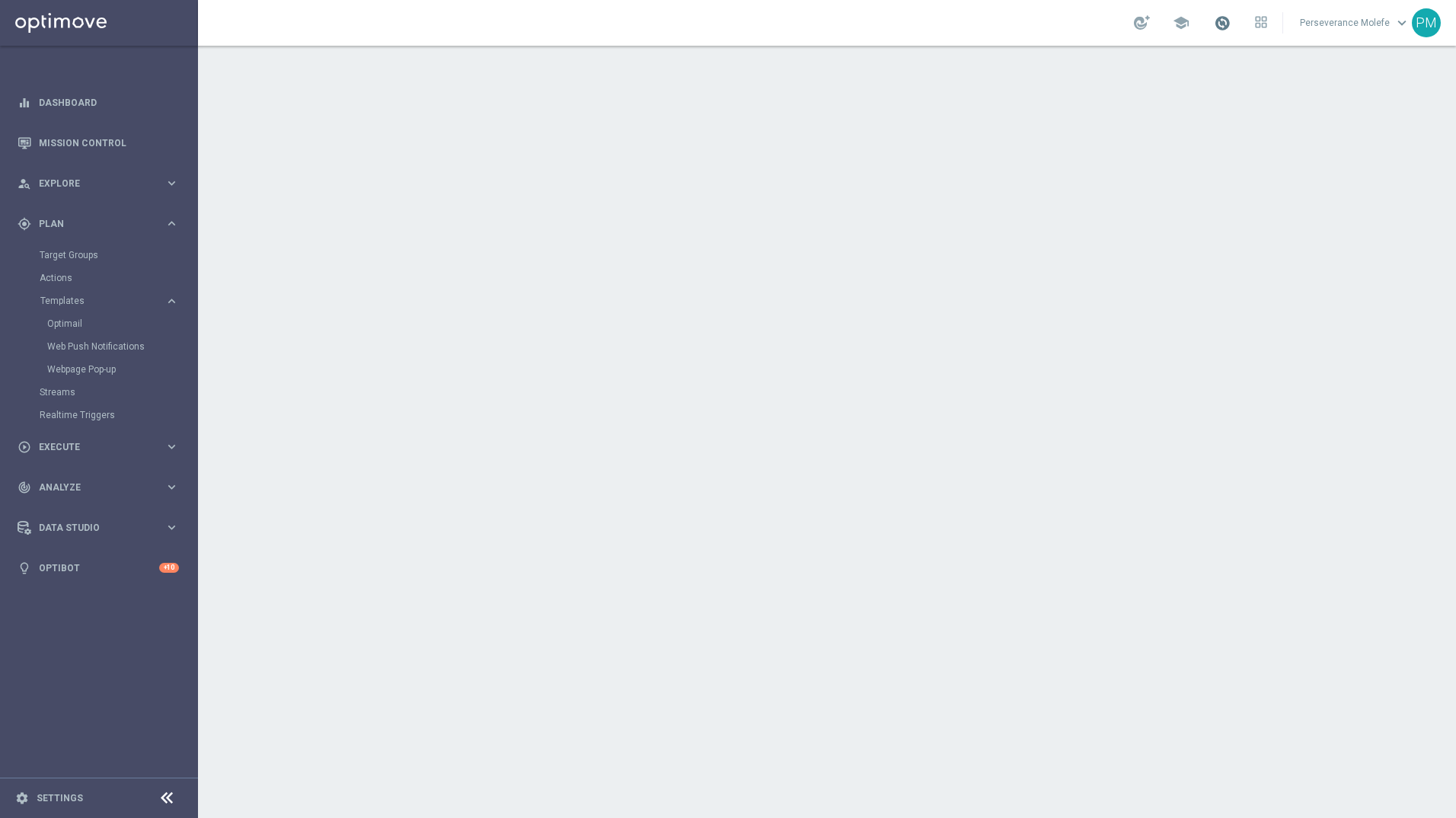
click at [1223, 31] on span at bounding box center [1223, 23] width 17 height 17
click at [979, 83] on div at bounding box center [827, 431] width 1258 height 772
click at [1267, 20] on icon at bounding box center [1261, 21] width 12 height 12
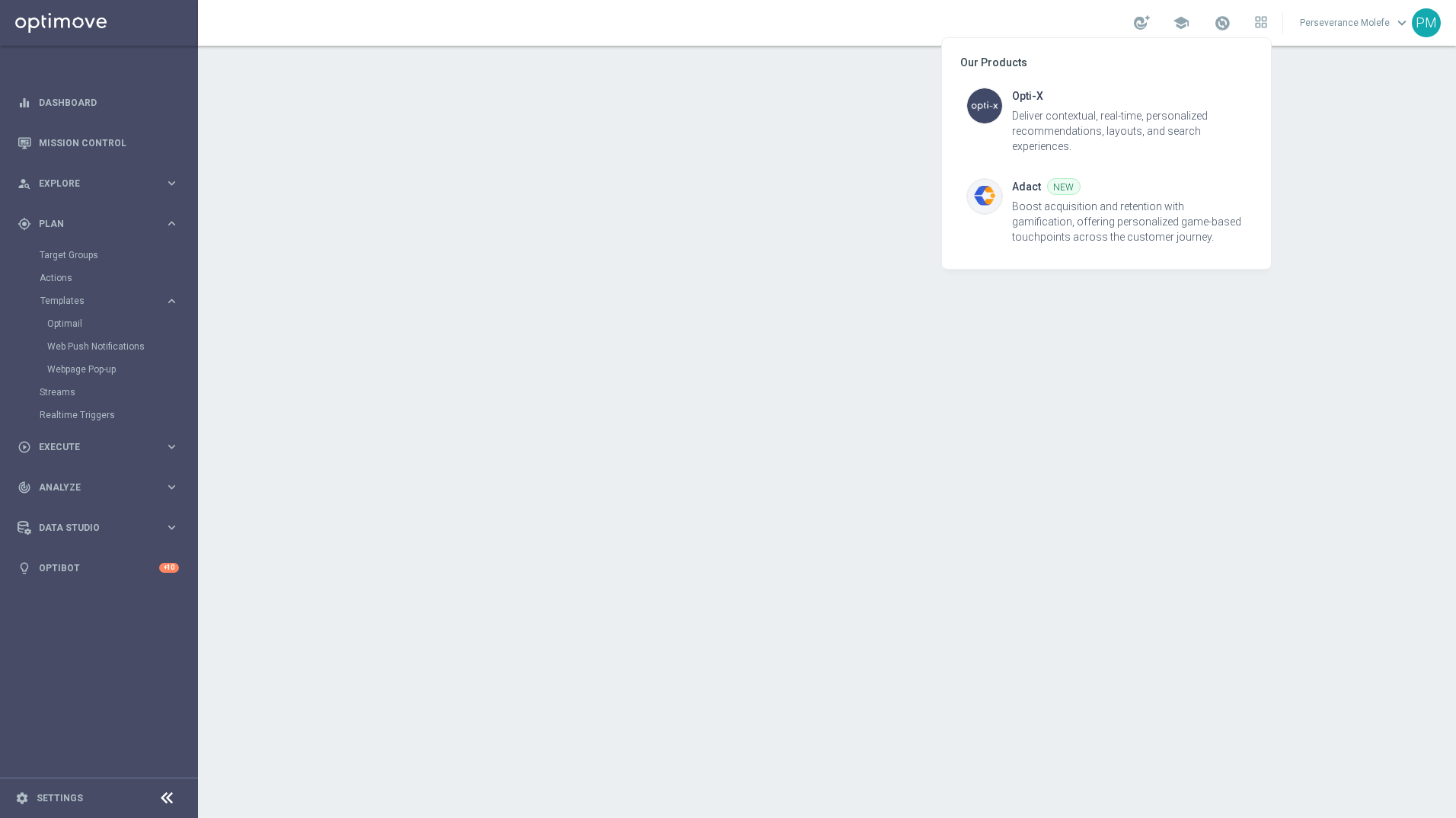
click at [1110, 22] on div at bounding box center [728, 409] width 1456 height 818
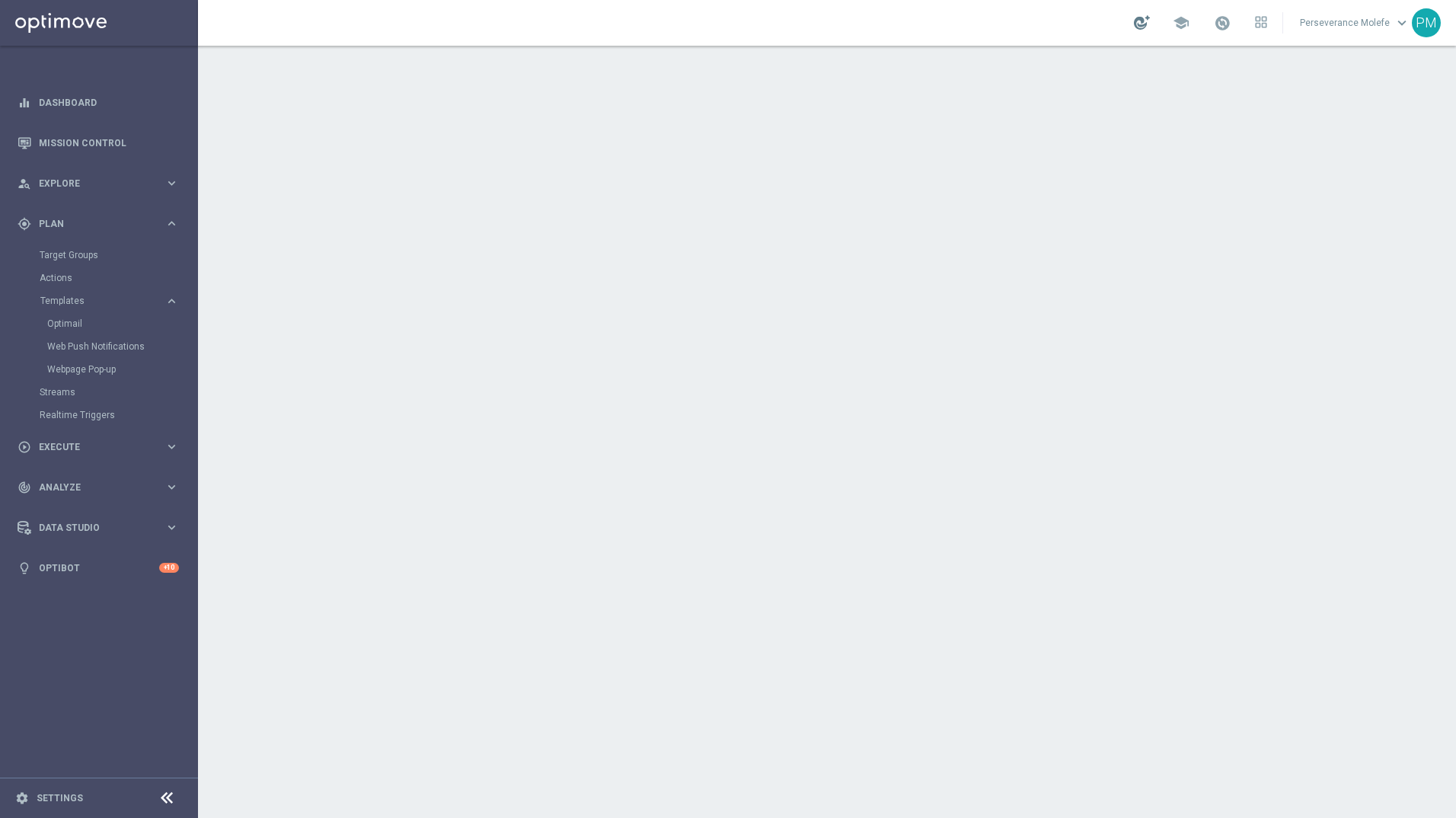
click at [1145, 20] on div at bounding box center [1142, 22] width 16 height 15
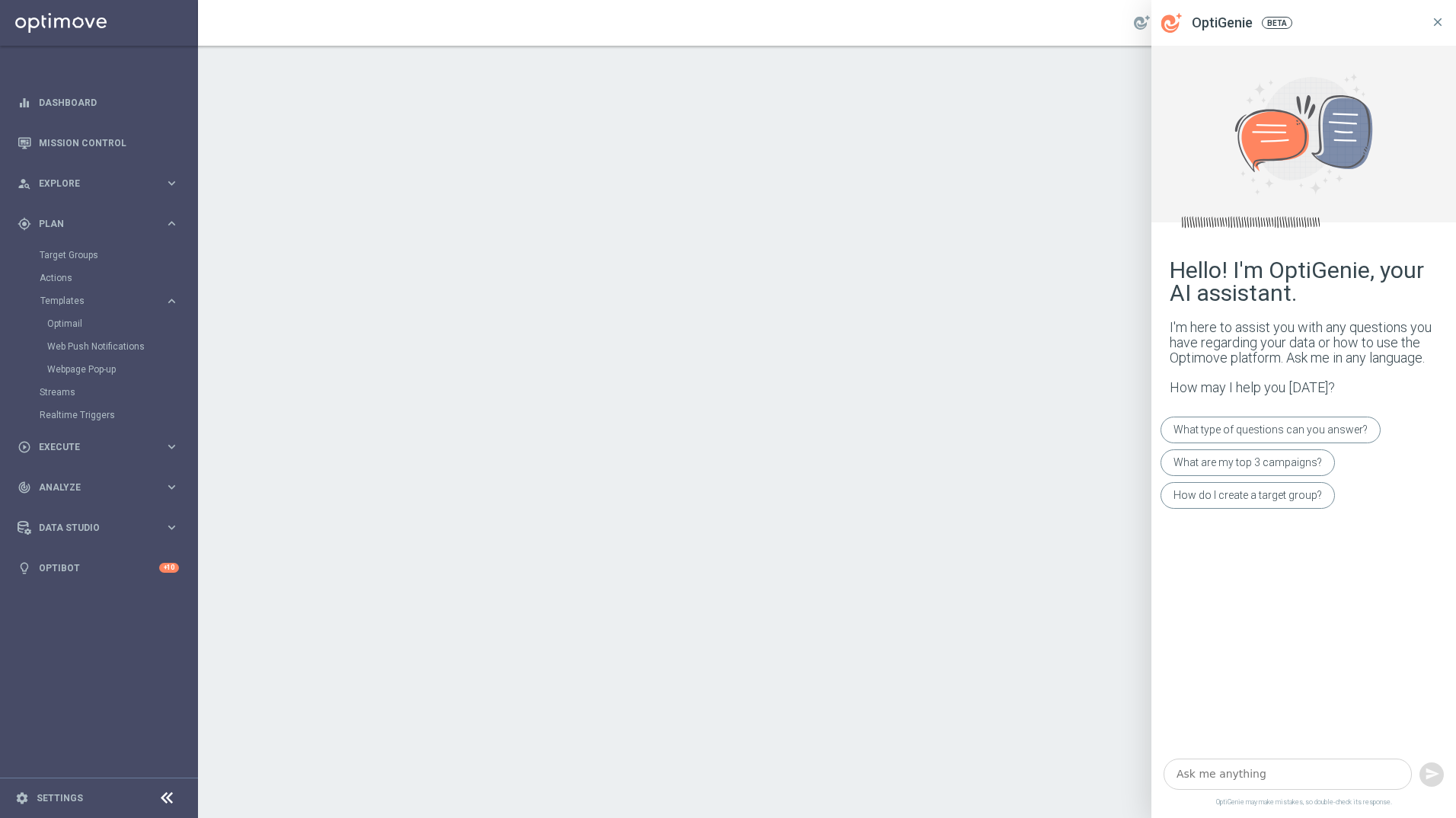
click at [1436, 17] on icon at bounding box center [1437, 21] width 14 height 14
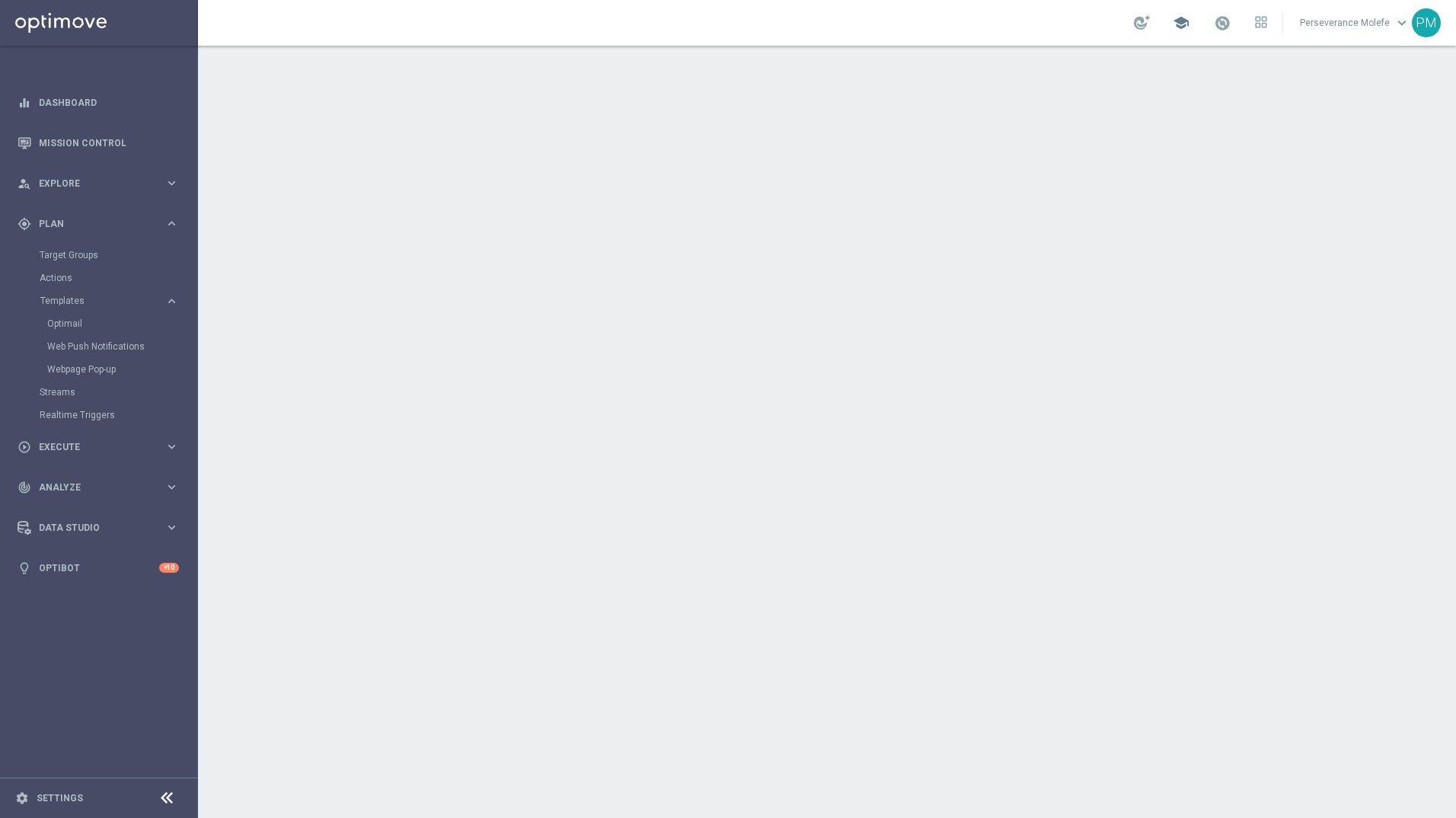
click at [1190, 27] on span "school" at bounding box center [1182, 23] width 17 height 17
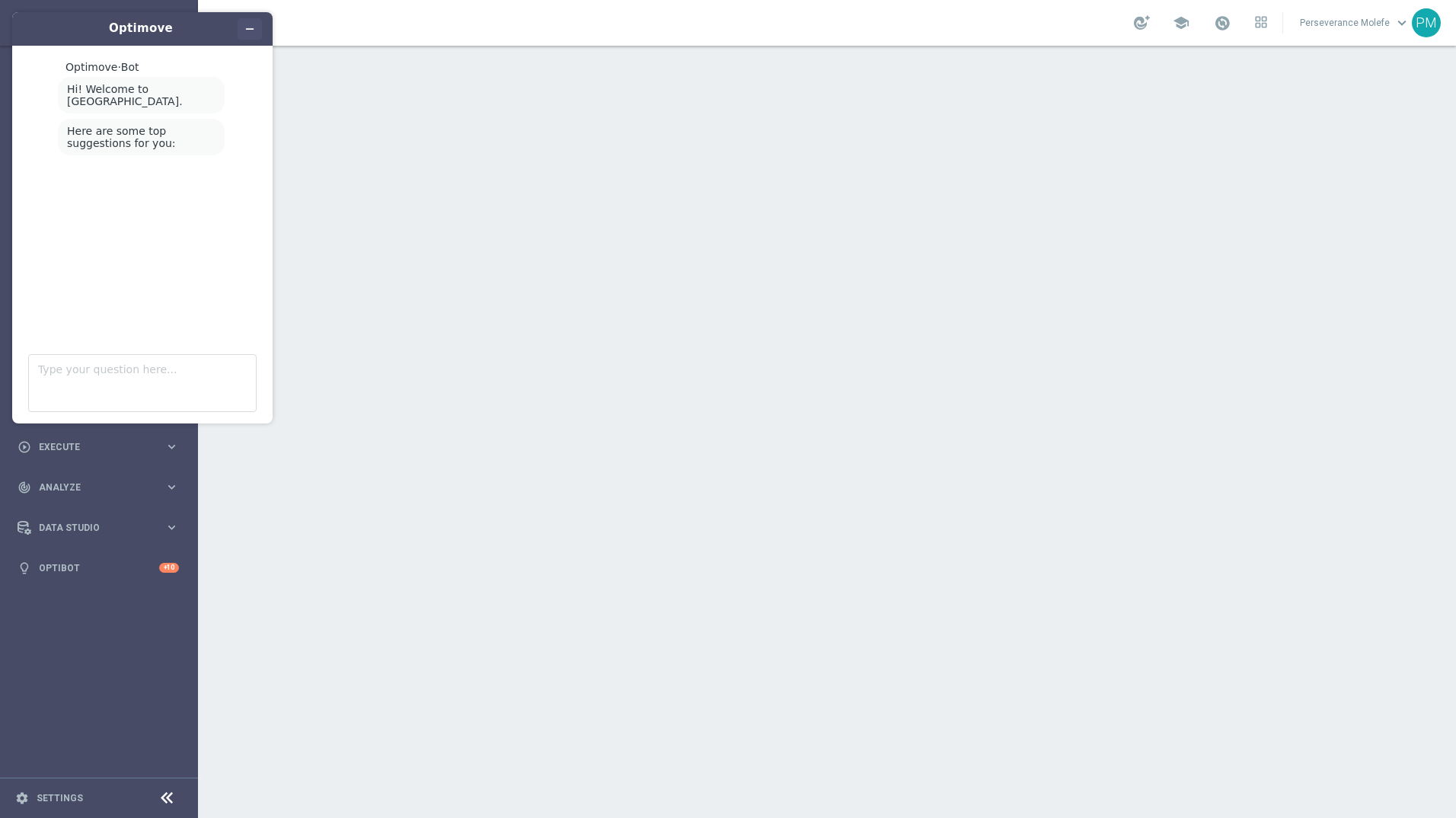
scroll to position [37, 0]
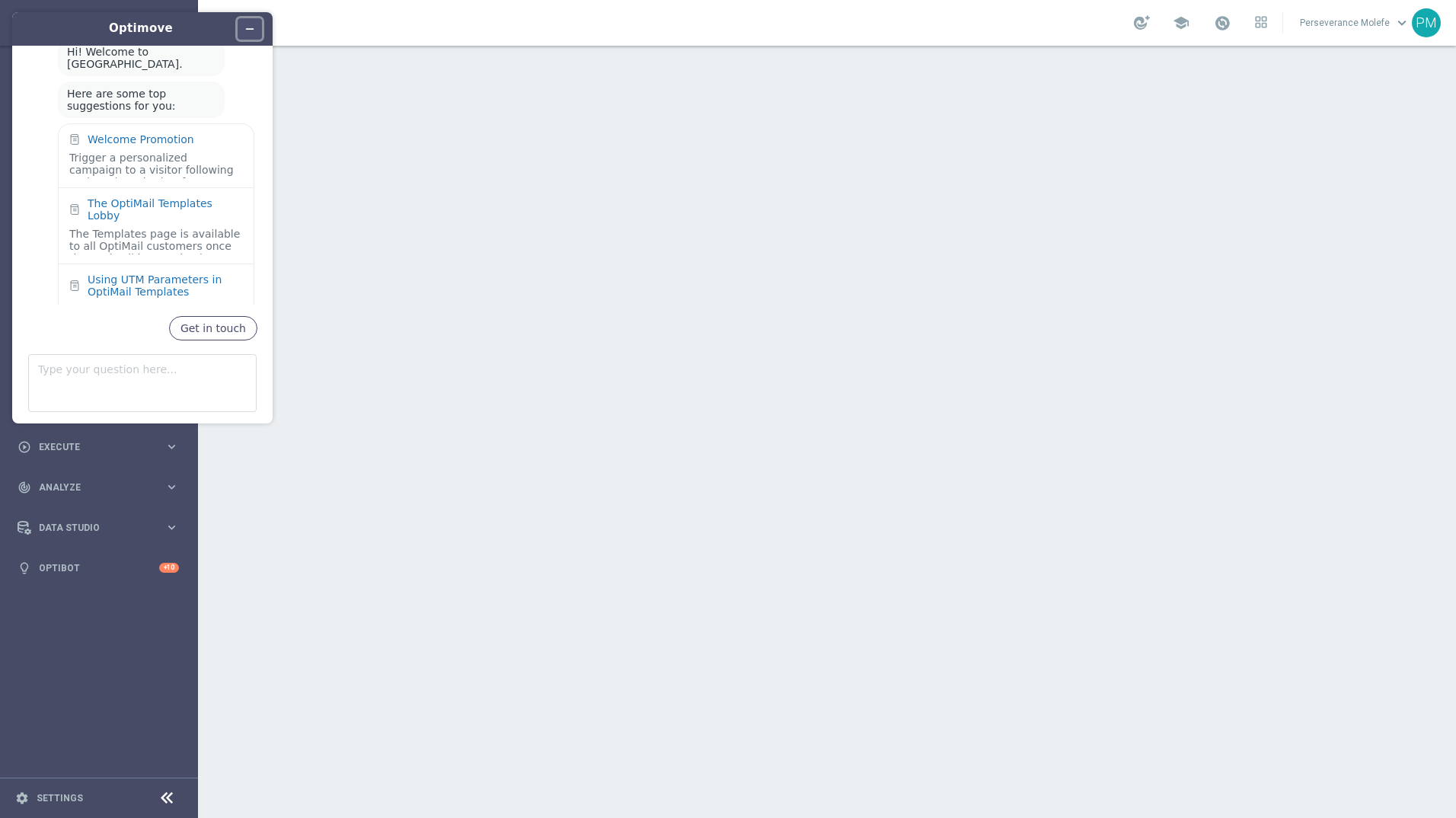
click at [255, 28] on icon "Minimize widget" at bounding box center [249, 28] width 10 height 10
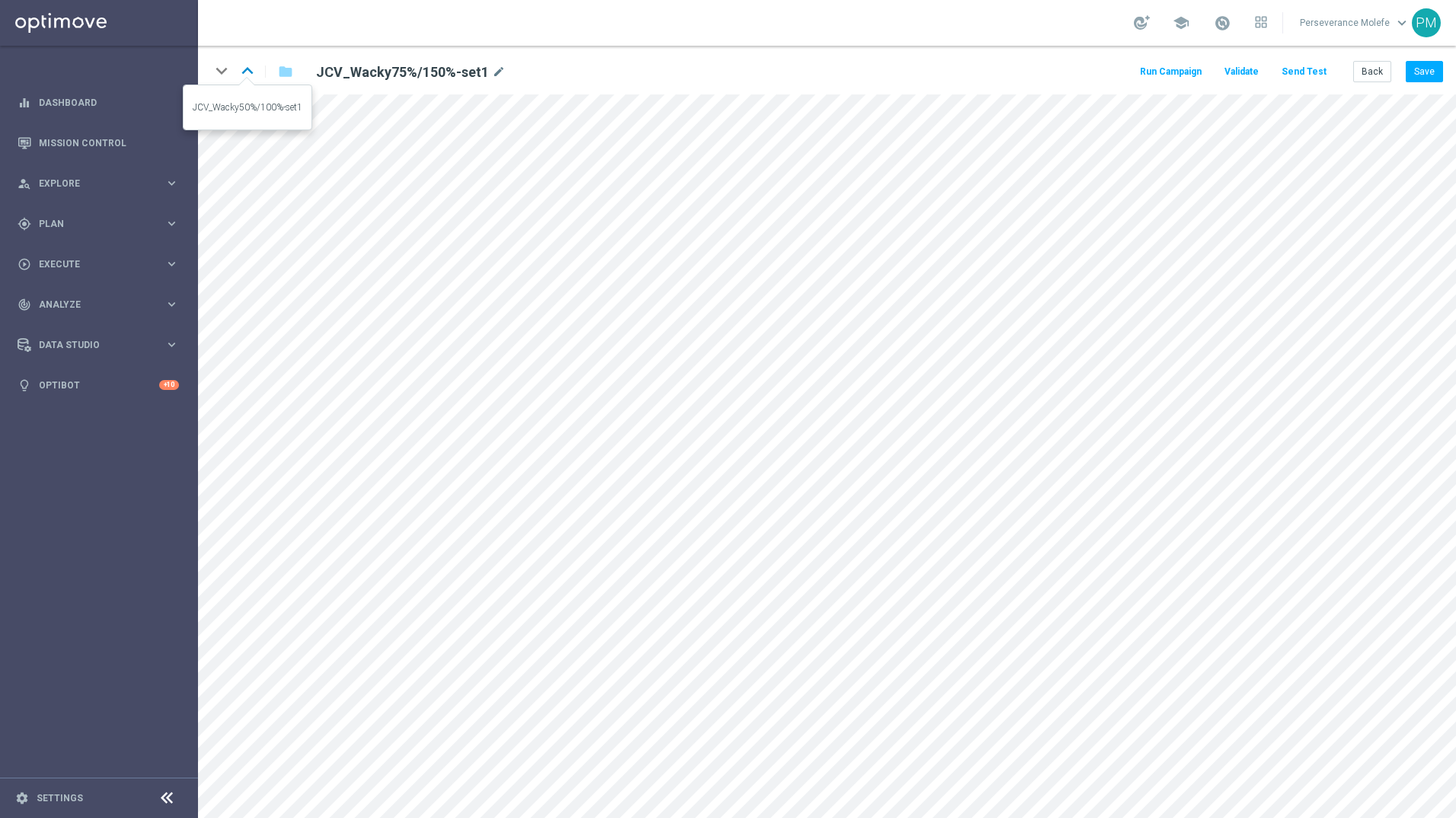
click at [243, 70] on icon "keyboard_arrow_up" at bounding box center [247, 71] width 23 height 23
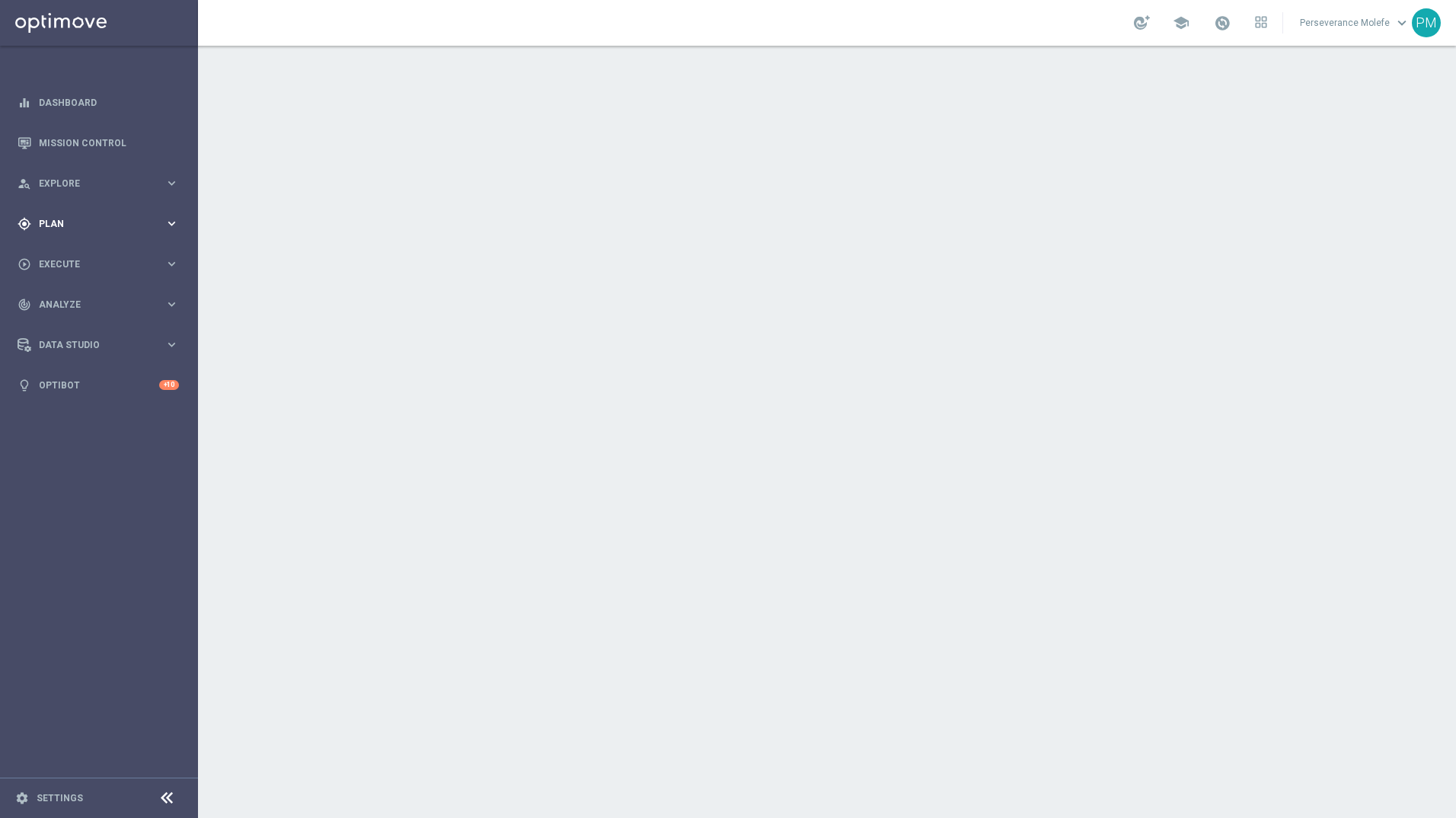
click at [70, 225] on span "Plan" at bounding box center [101, 224] width 126 height 9
click at [61, 277] on link "Actions" at bounding box center [99, 277] width 119 height 12
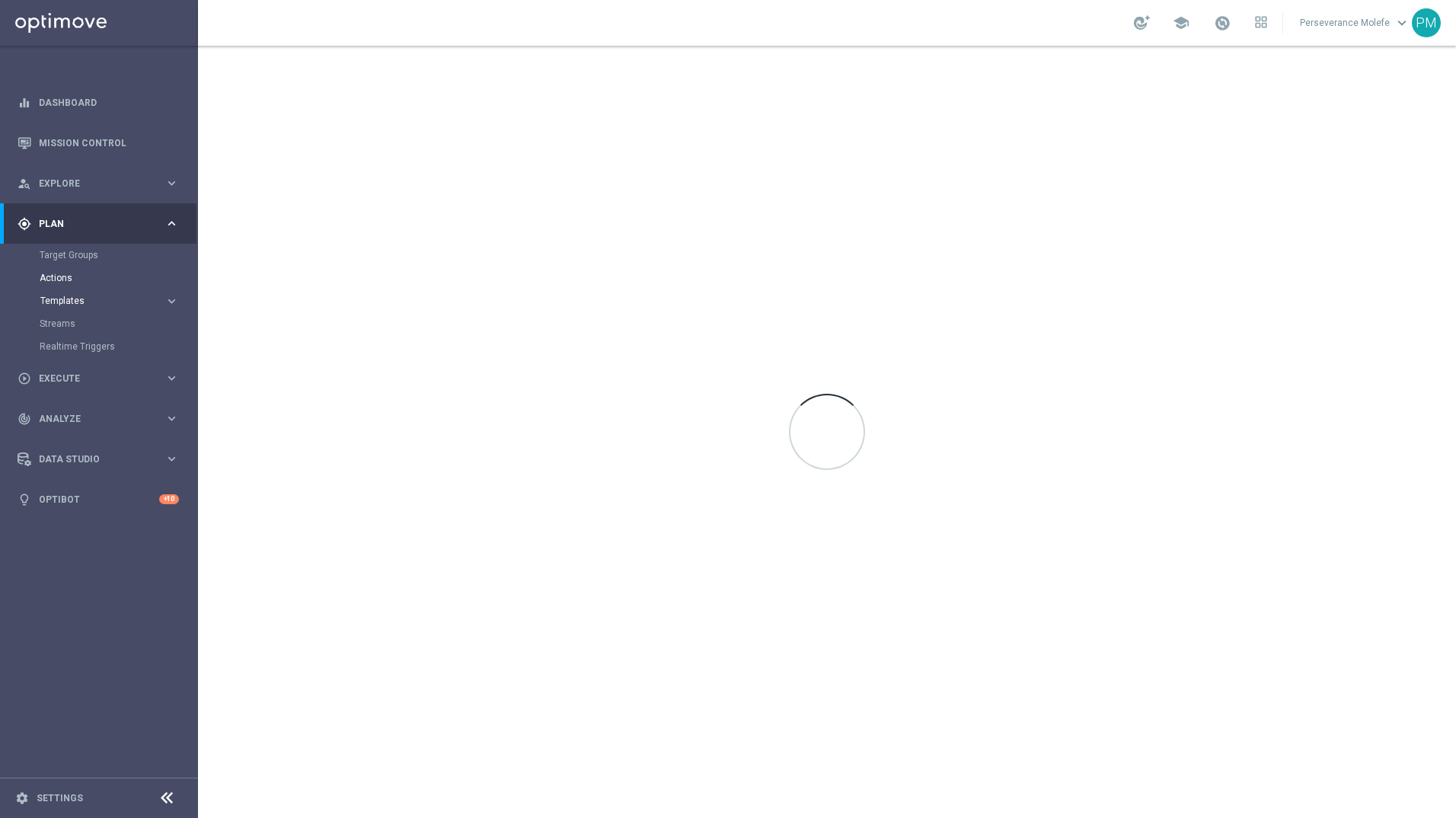
click at [71, 301] on span "Templates" at bounding box center [94, 301] width 109 height 9
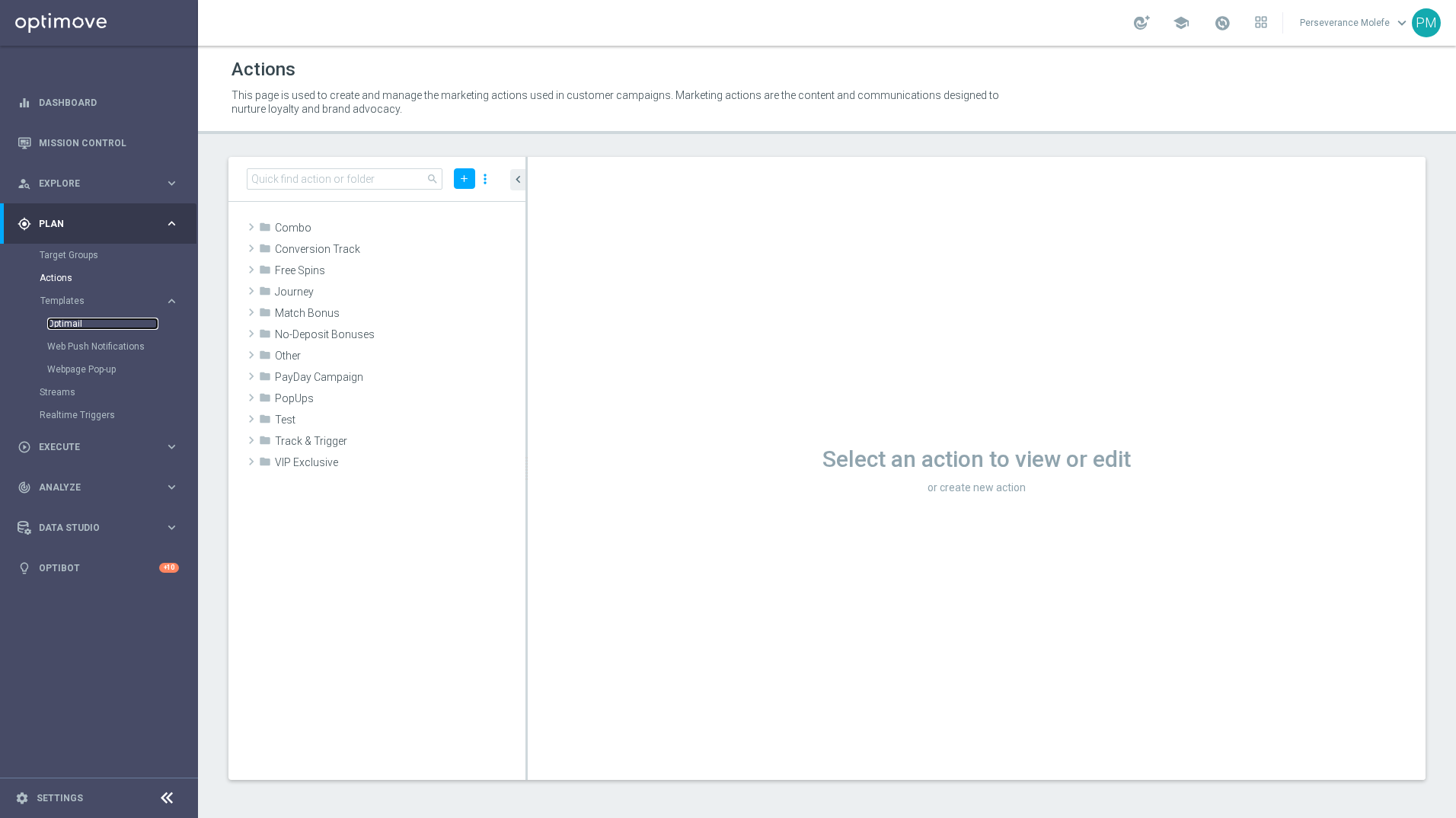
click at [75, 326] on link "Optimail" at bounding box center [103, 323] width 112 height 12
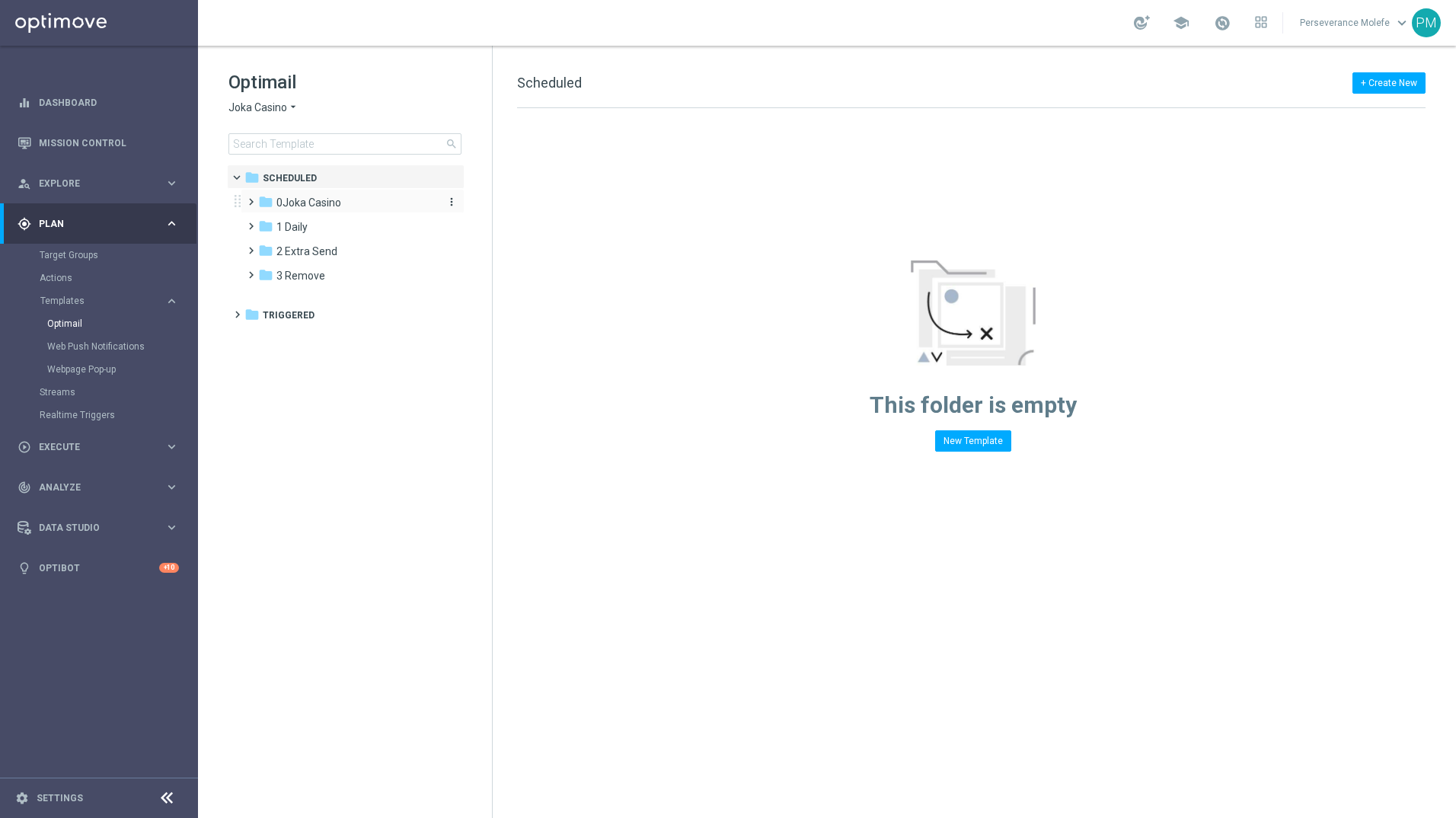
click at [330, 209] on div "folder [GEOGRAPHIC_DATA]" at bounding box center [346, 203] width 175 height 18
click at [332, 241] on div "folder 2- Extra Send more_vert" at bounding box center [360, 250] width 208 height 24
click at [351, 261] on div "folder 2- Extra Send more_vert" at bounding box center [360, 250] width 208 height 24
click at [328, 230] on div "folder 1- Daily" at bounding box center [354, 227] width 163 height 18
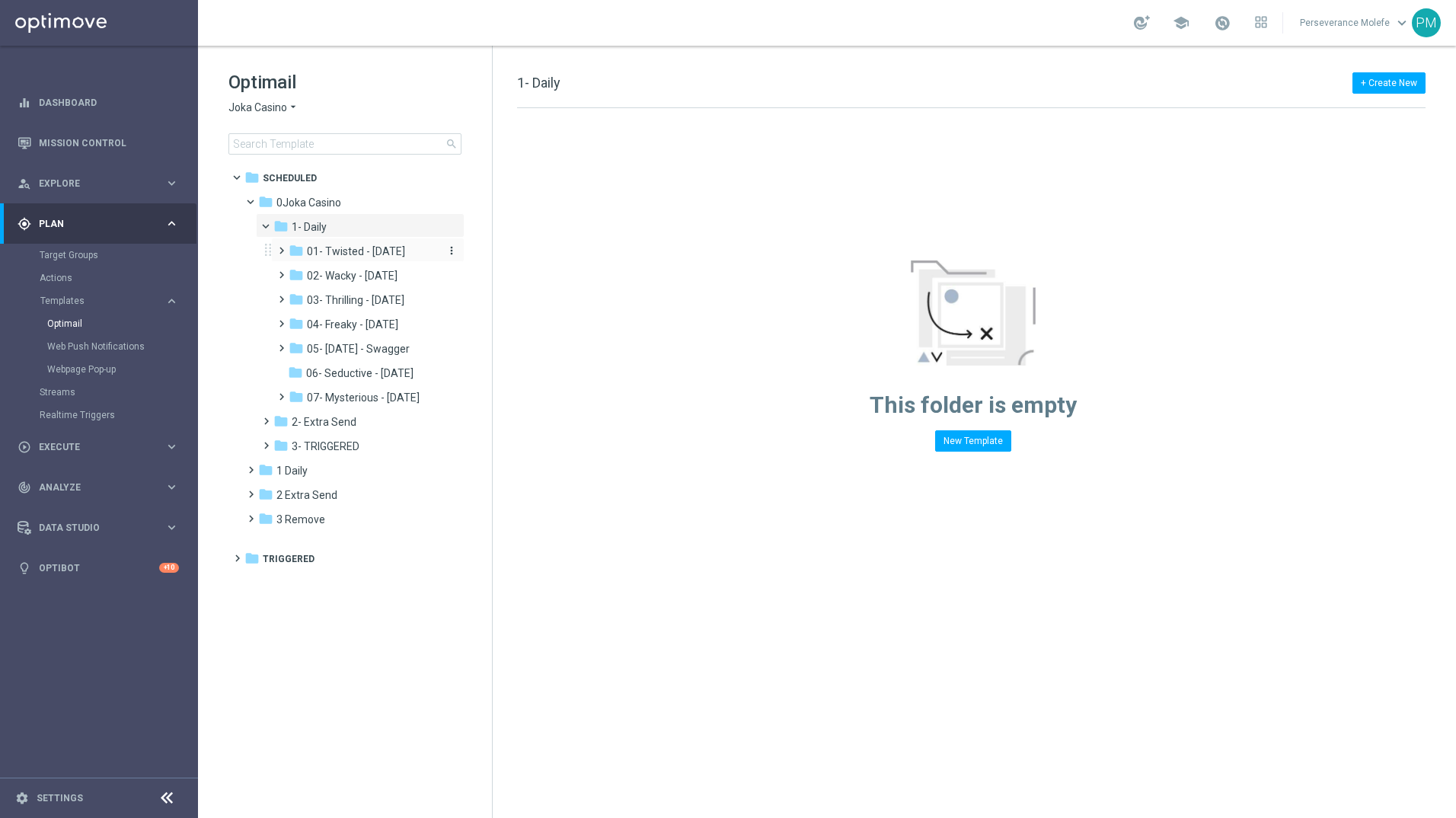
click at [359, 255] on span "01- Twisted - [DATE]" at bounding box center [356, 251] width 99 height 14
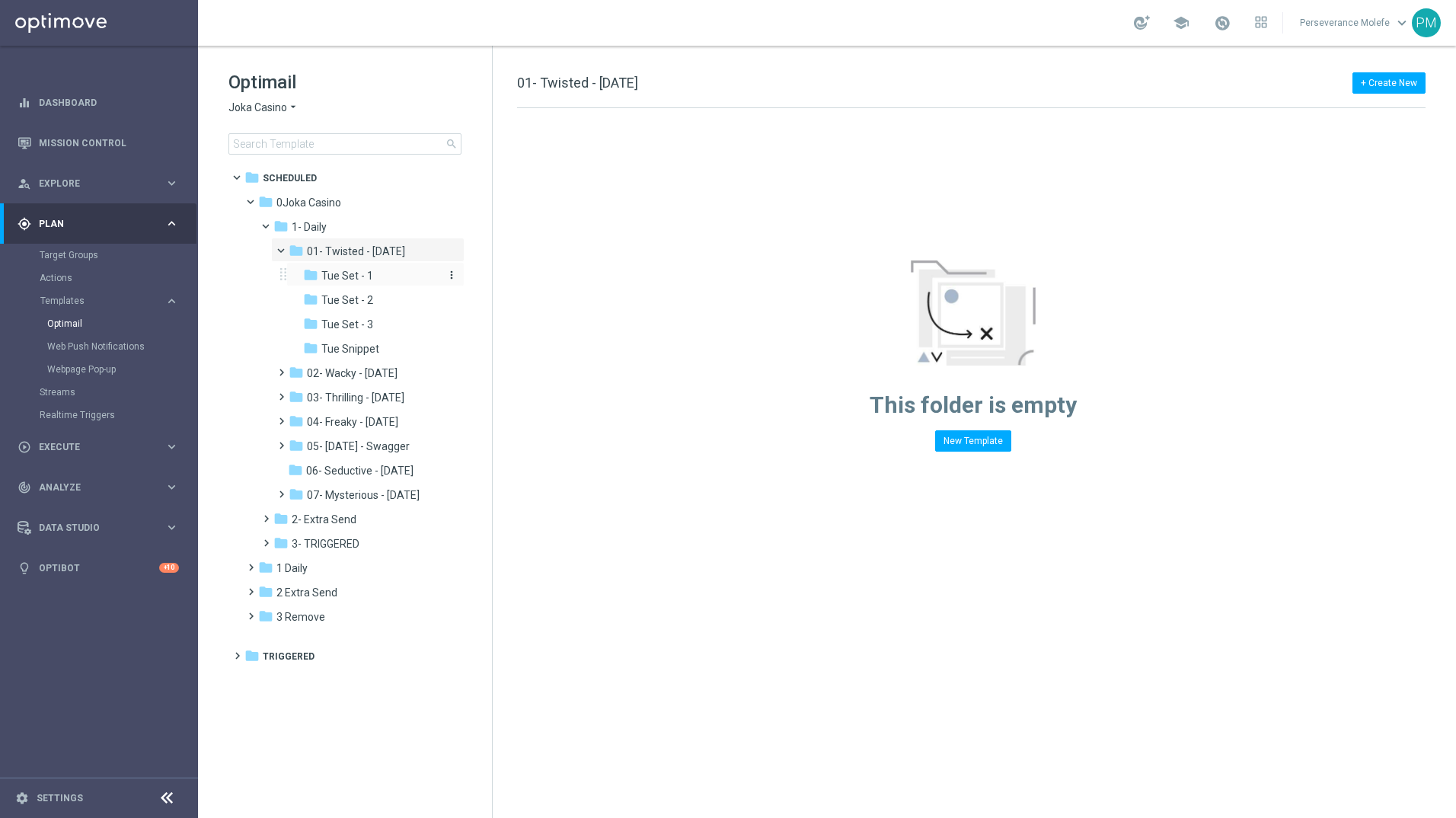
click at [359, 271] on span "Tue Set - 1" at bounding box center [348, 275] width 52 height 14
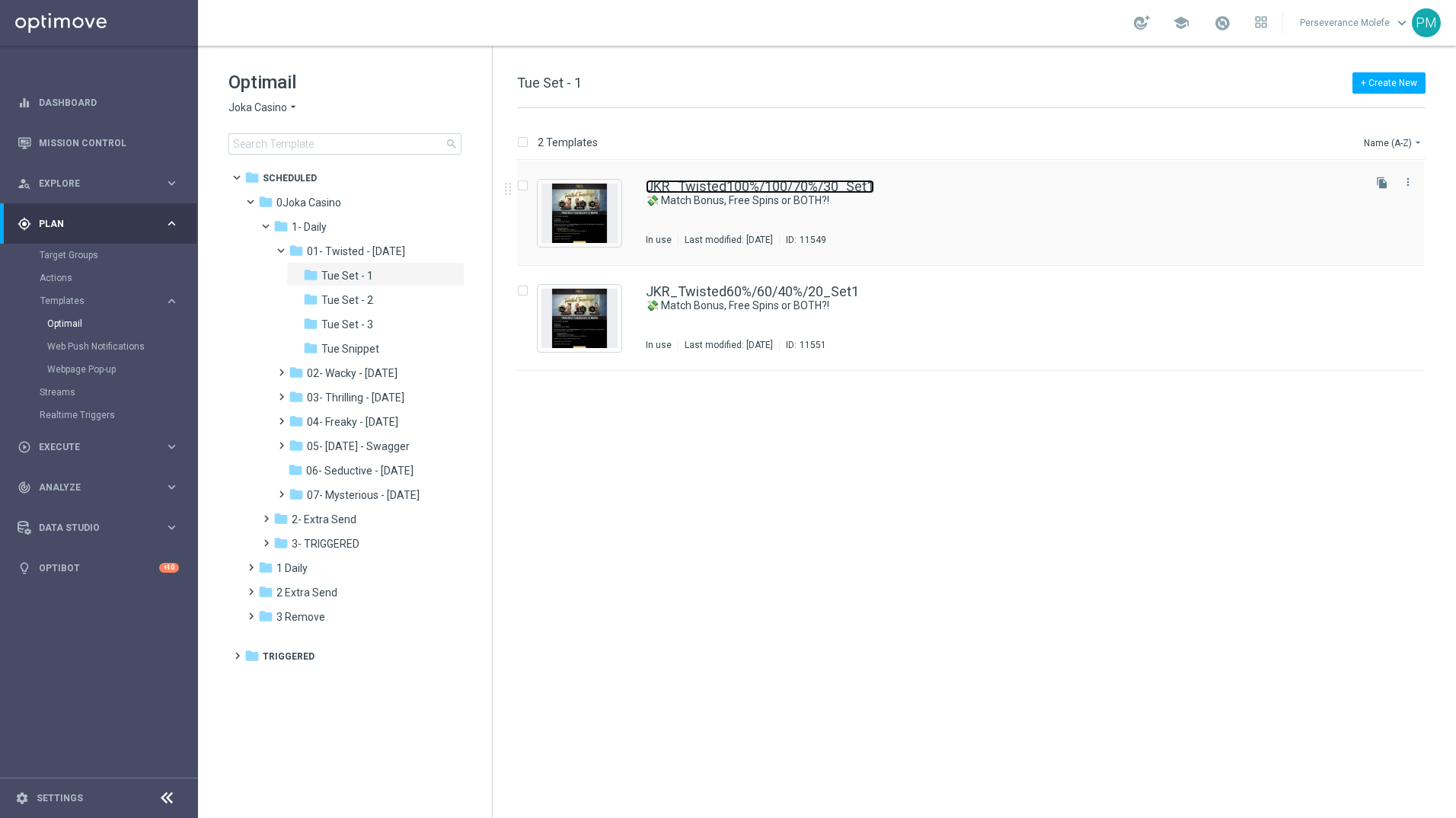
click at [734, 191] on link "JKR_Twisted100%/100/70%/30_Set1" at bounding box center [761, 186] width 229 height 14
